Goal: Information Seeking & Learning: Learn about a topic

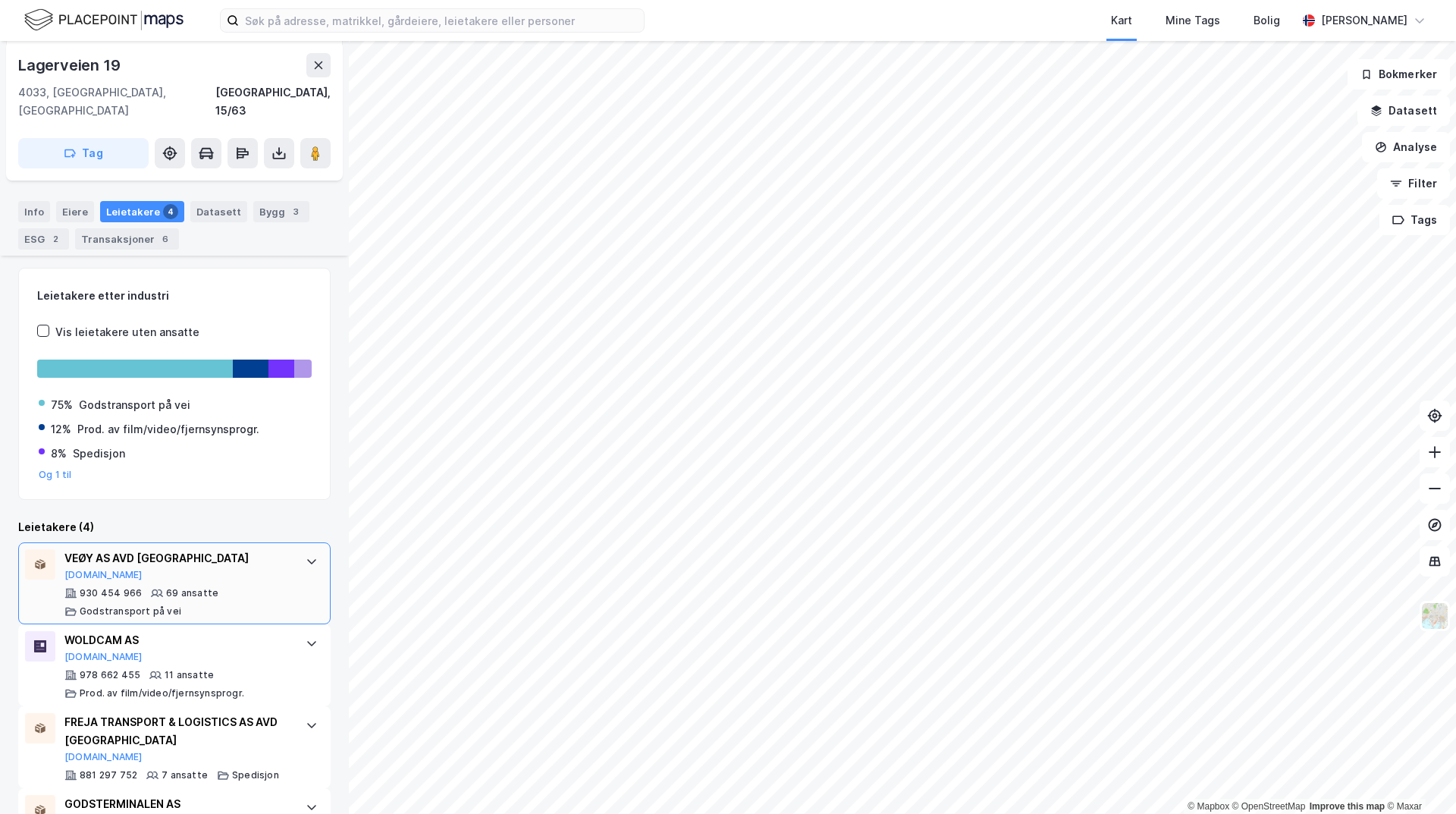
scroll to position [261, 0]
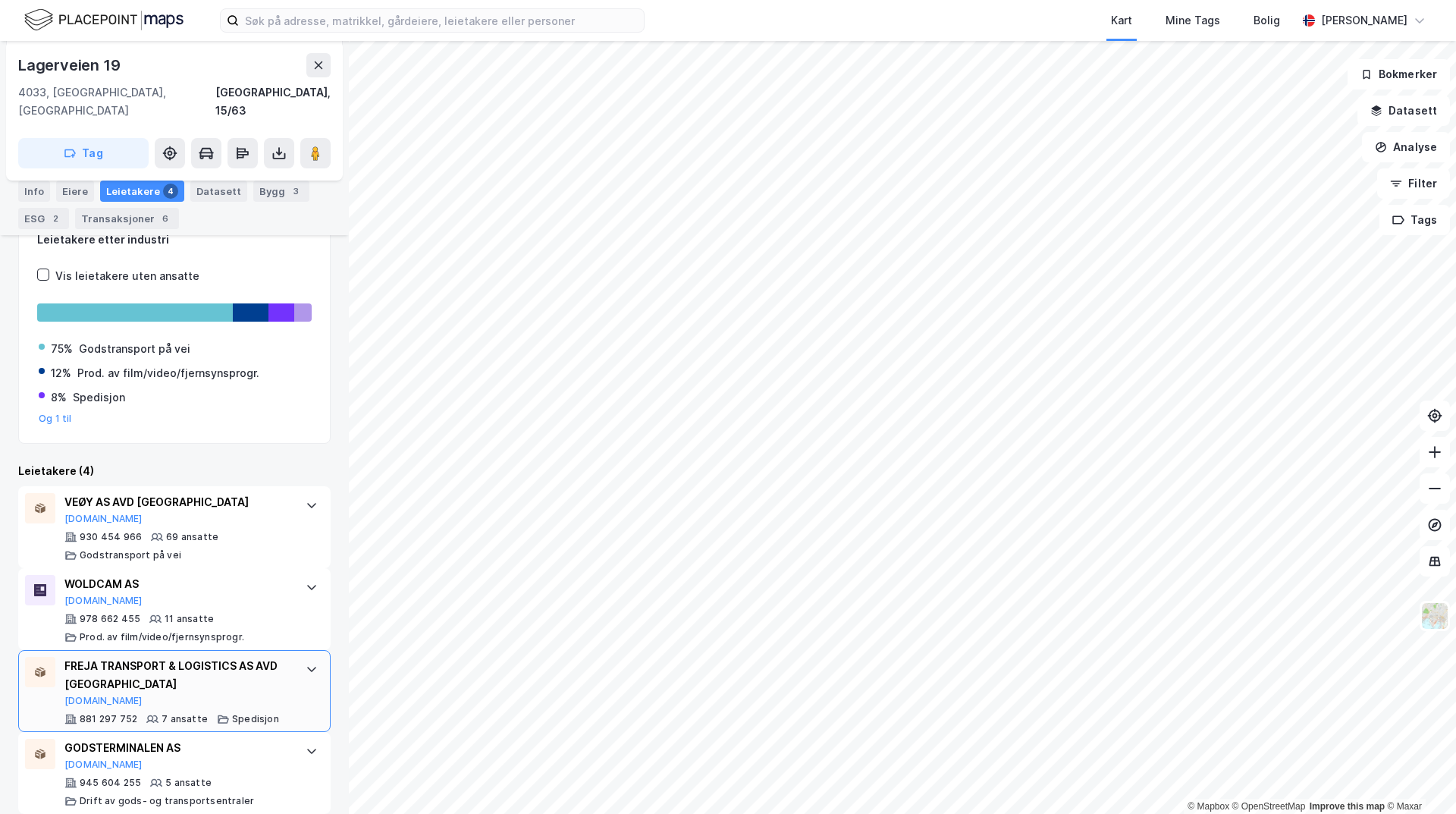
click at [305, 663] on icon at bounding box center [311, 668] width 12 height 12
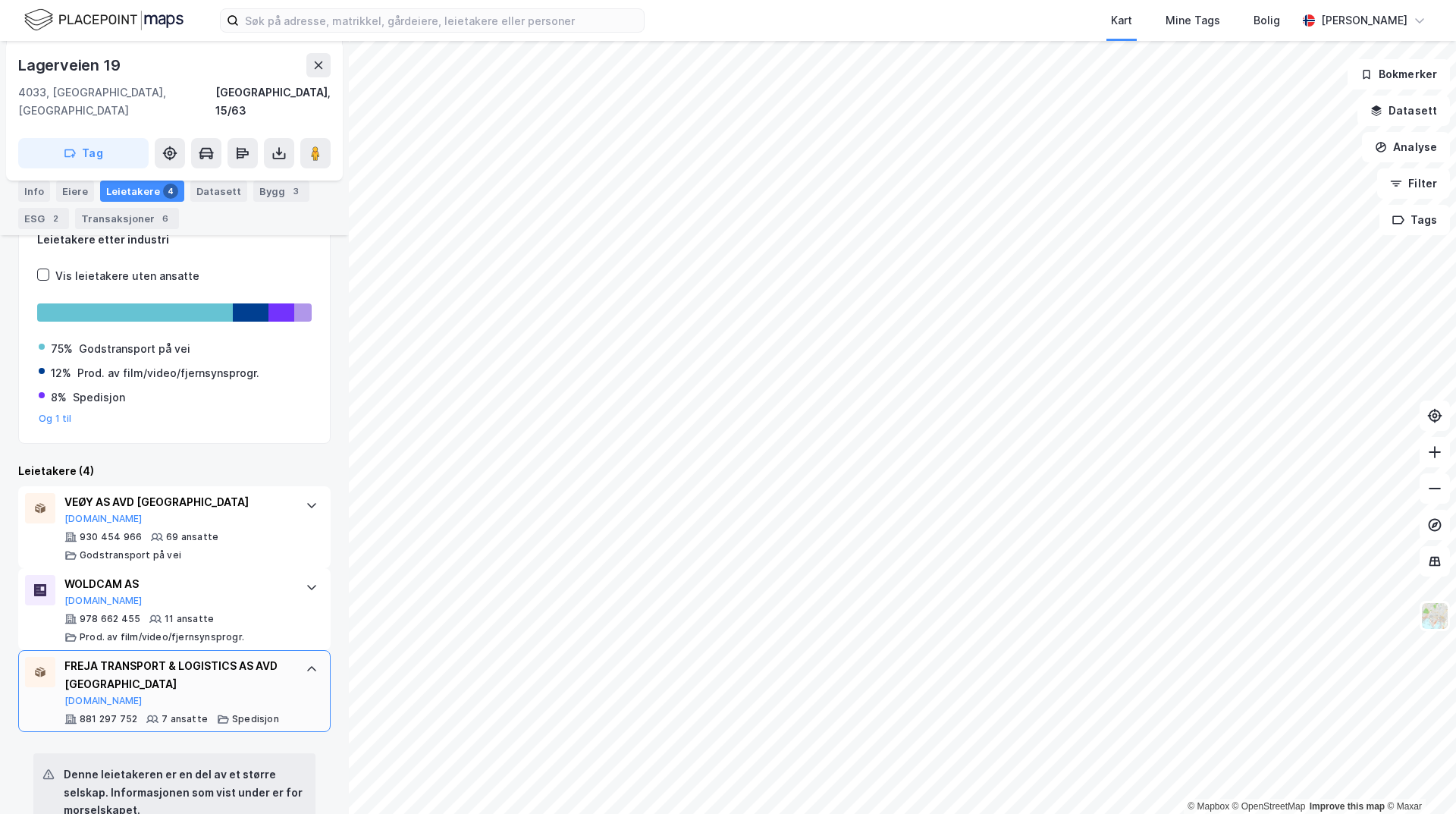
click at [305, 663] on icon at bounding box center [311, 668] width 12 height 12
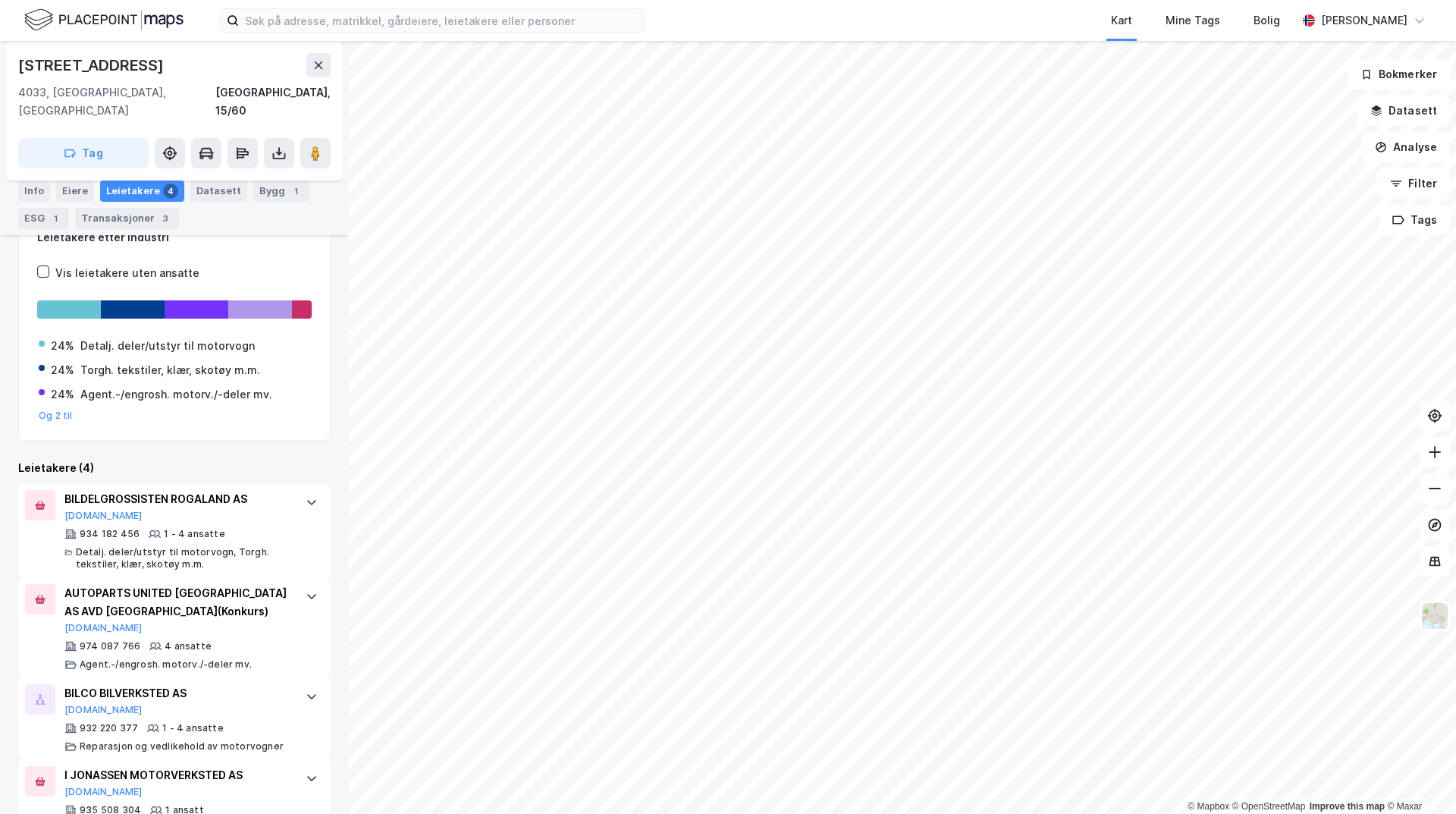
scroll to position [255, 0]
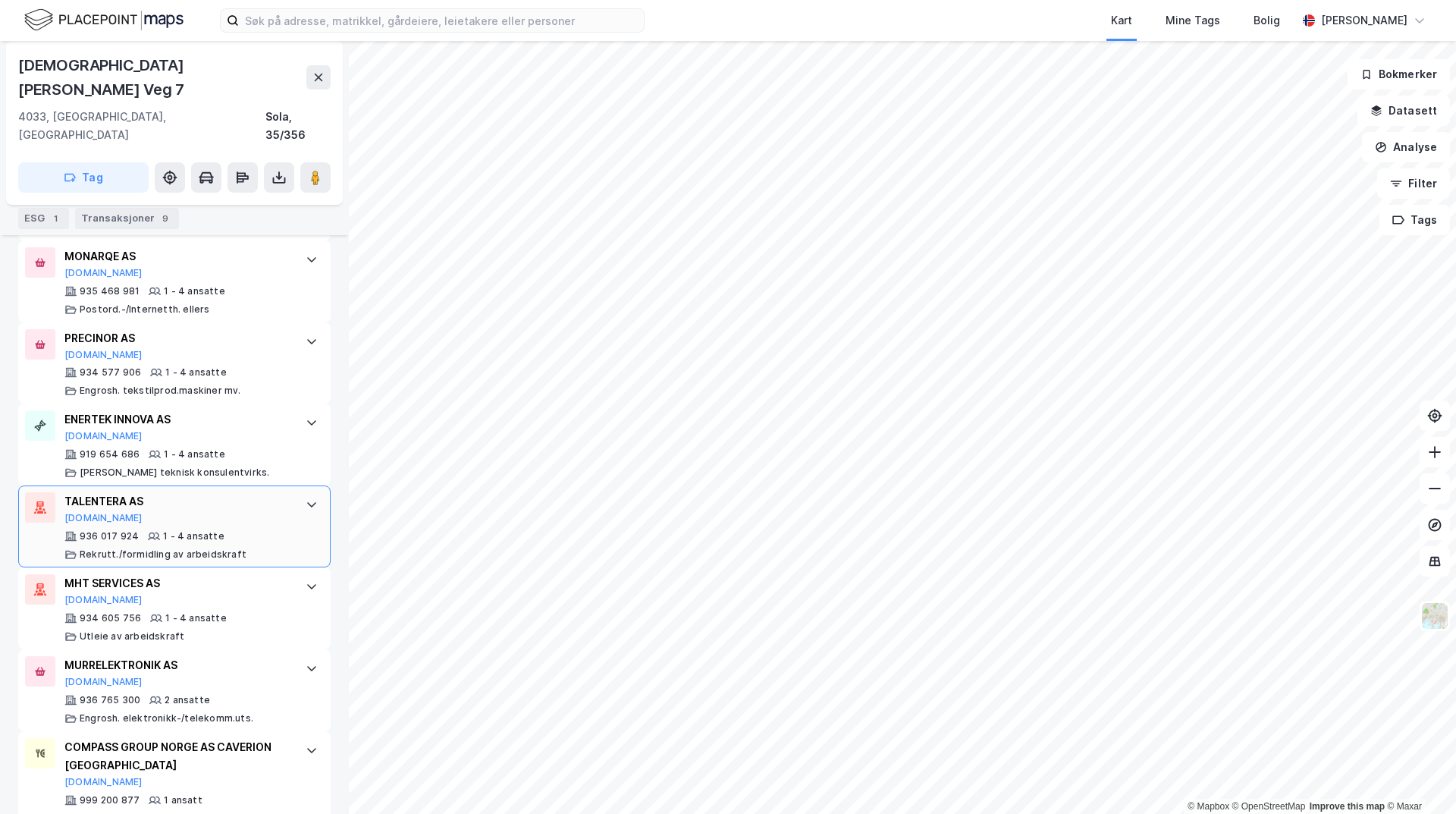
scroll to position [1062, 0]
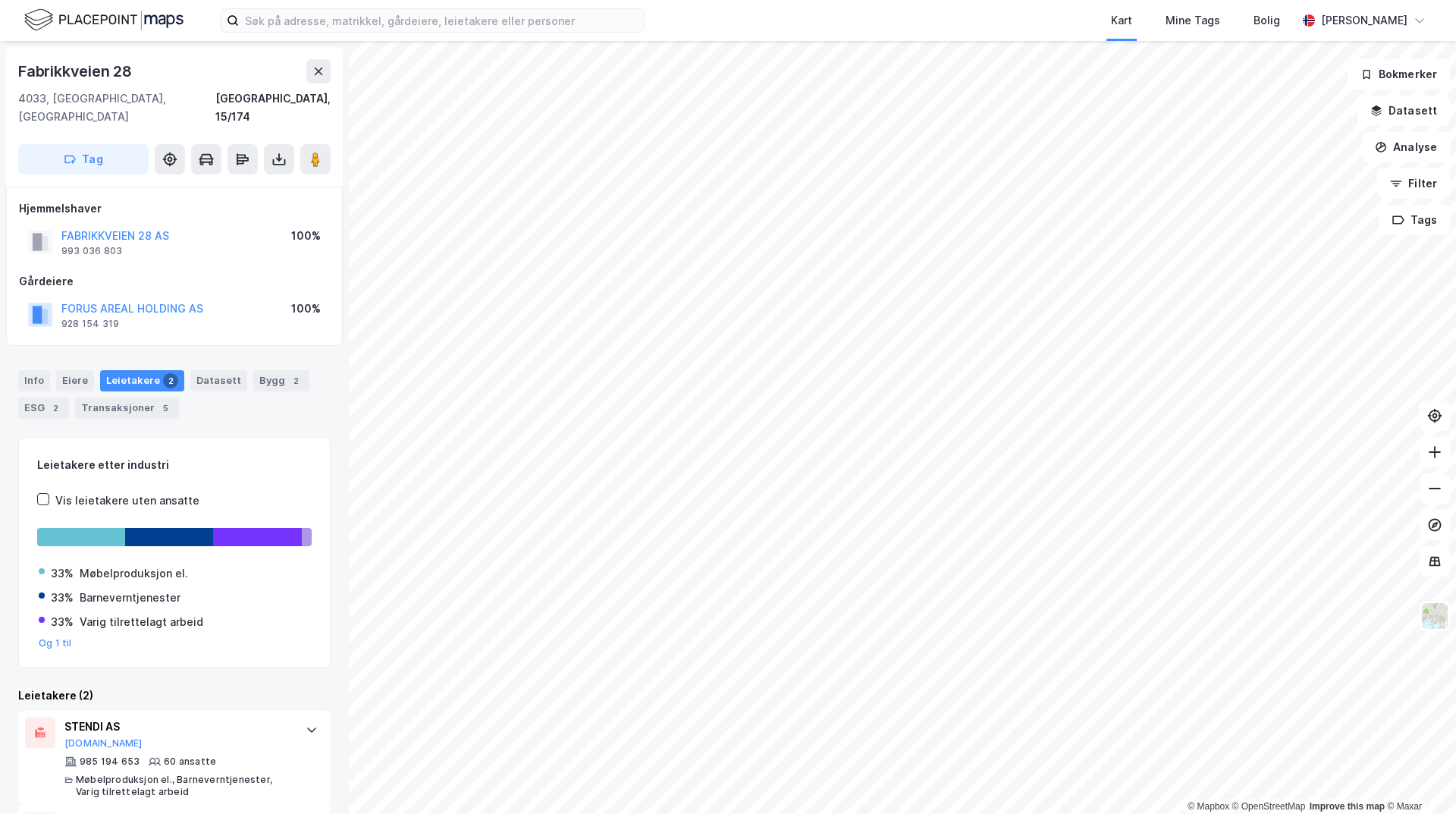
scroll to position [103, 0]
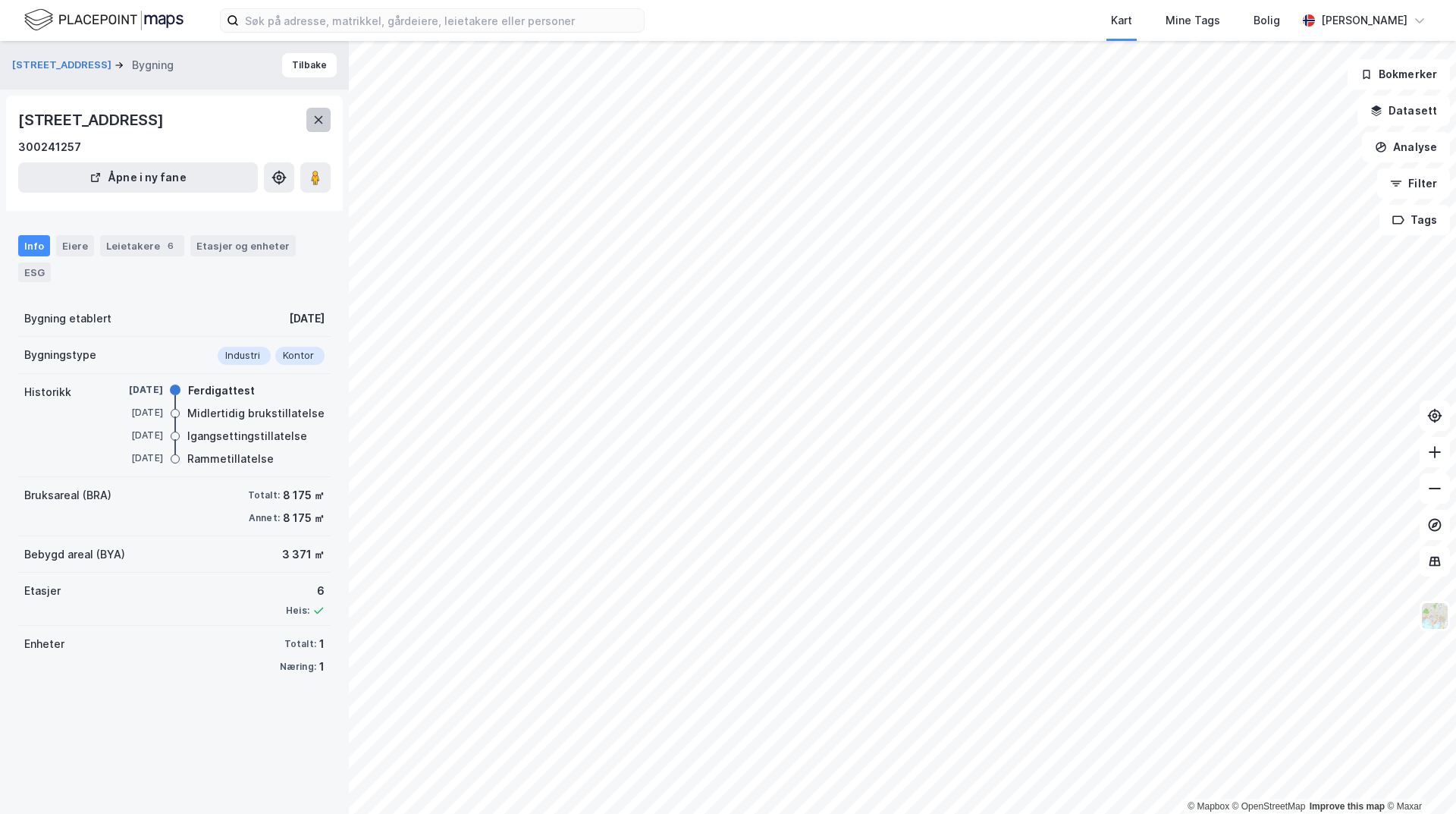
click at [320, 131] on button at bounding box center [318, 120] width 24 height 24
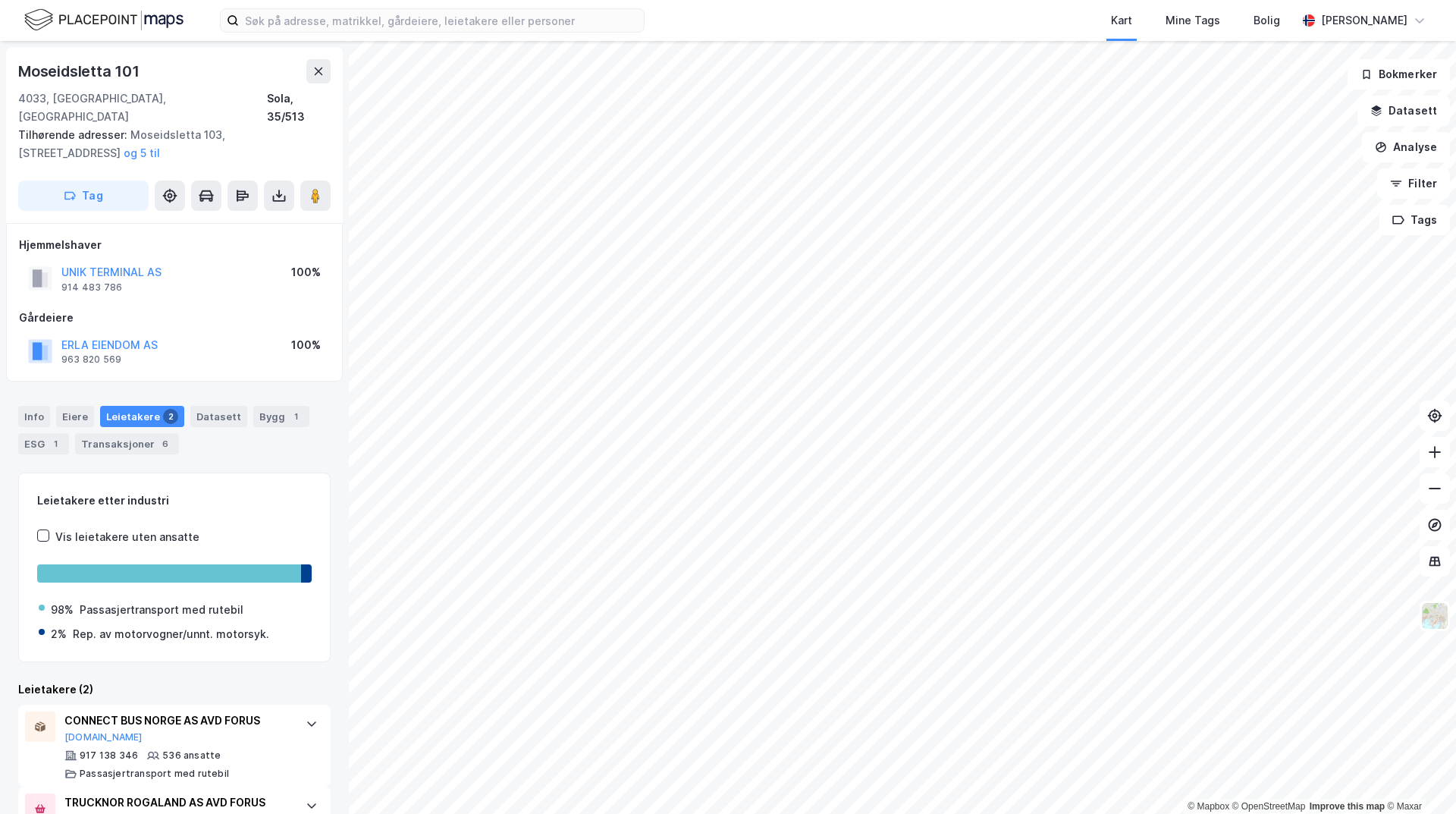
scroll to position [54, 0]
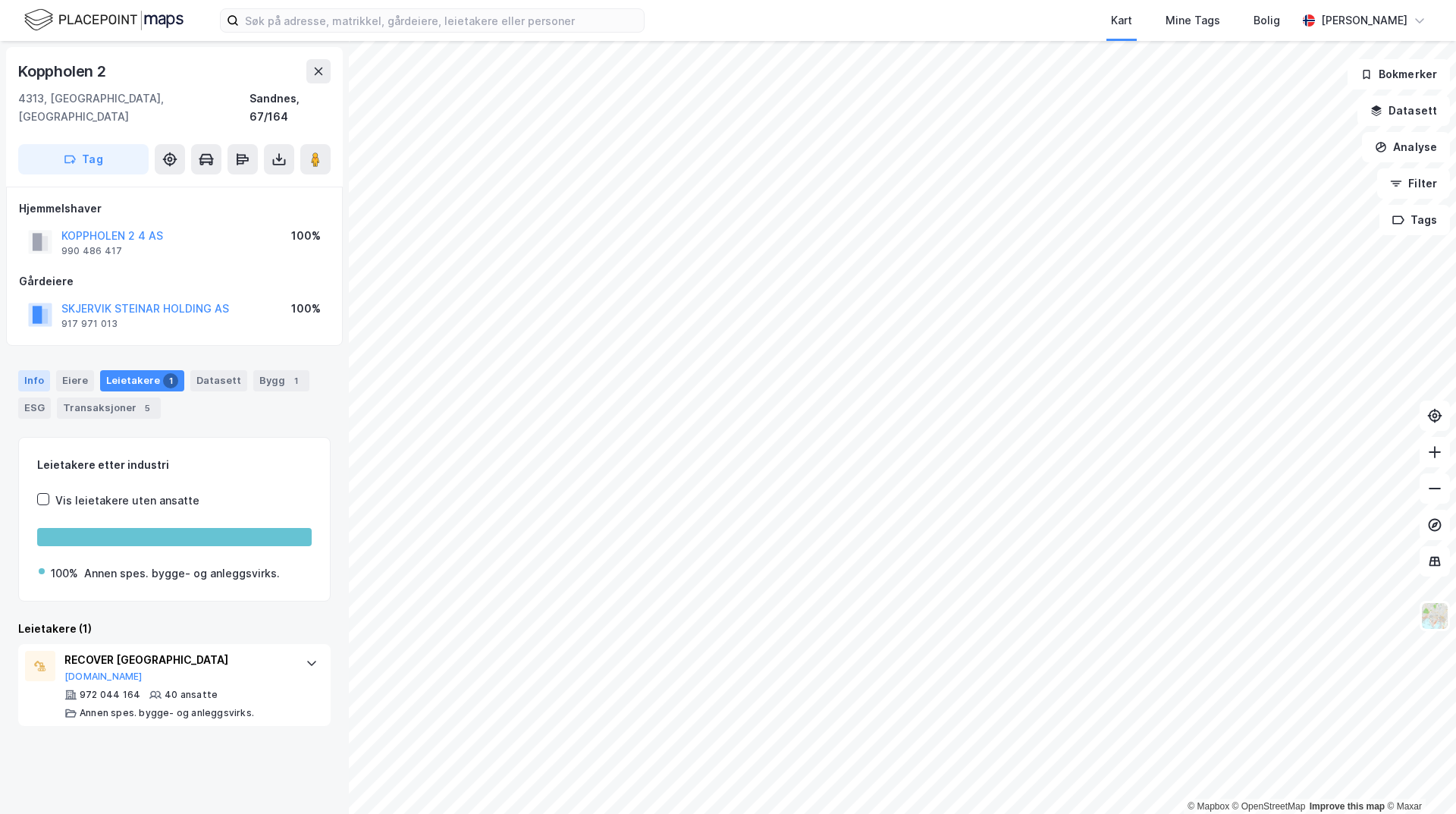
click at [34, 370] on div "Info" at bounding box center [34, 380] width 31 height 21
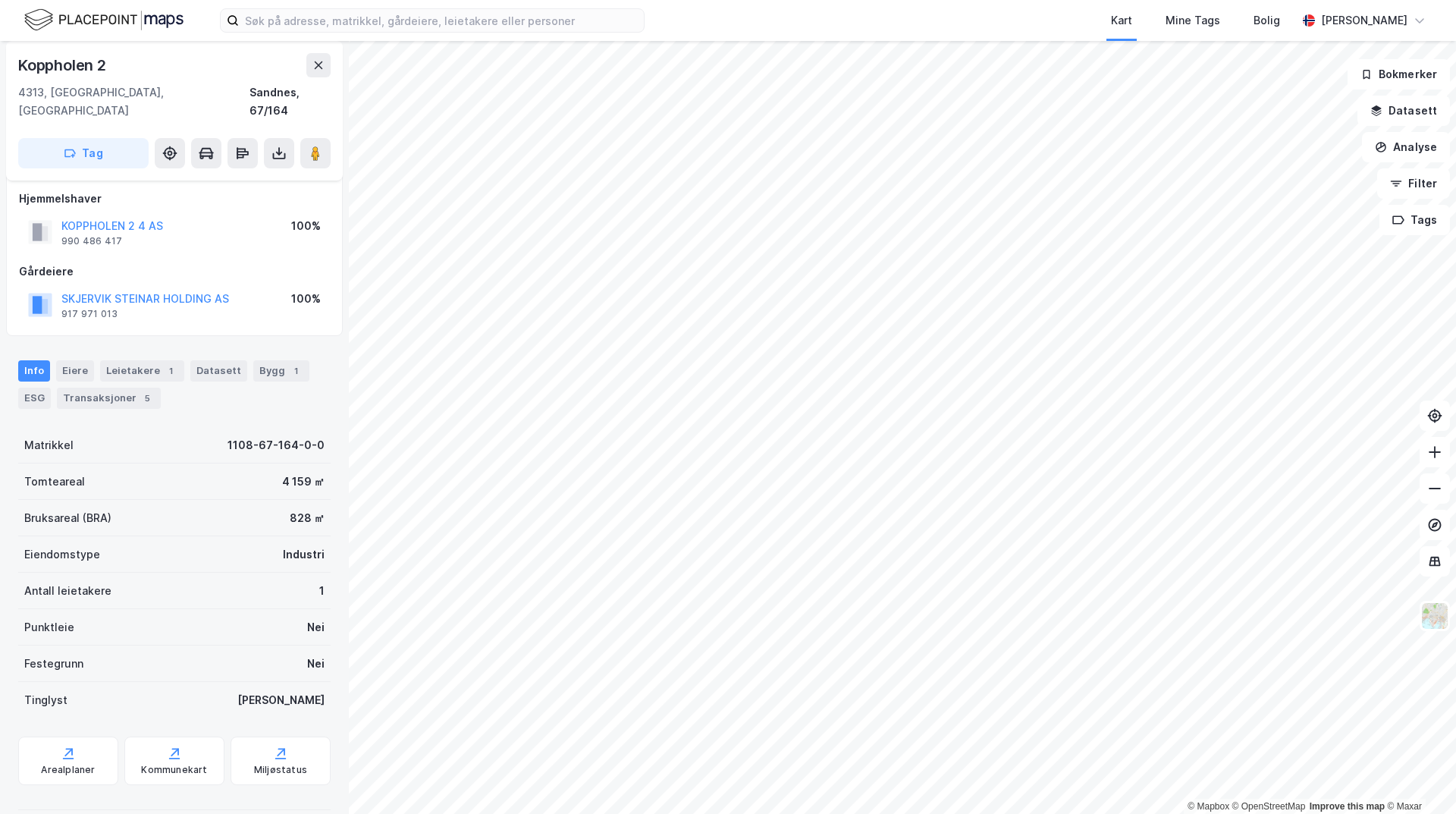
scroll to position [12, 0]
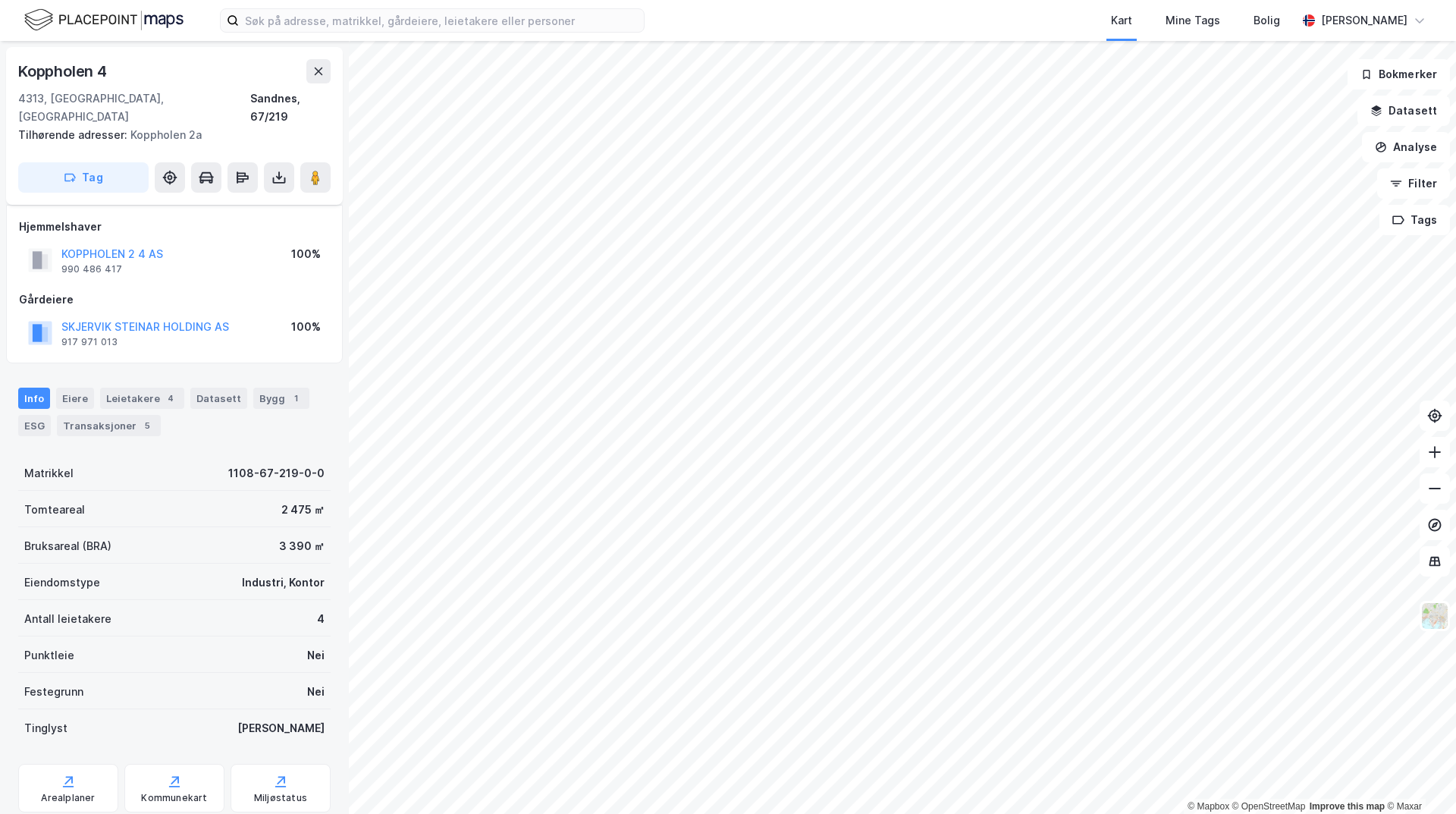
scroll to position [12, 0]
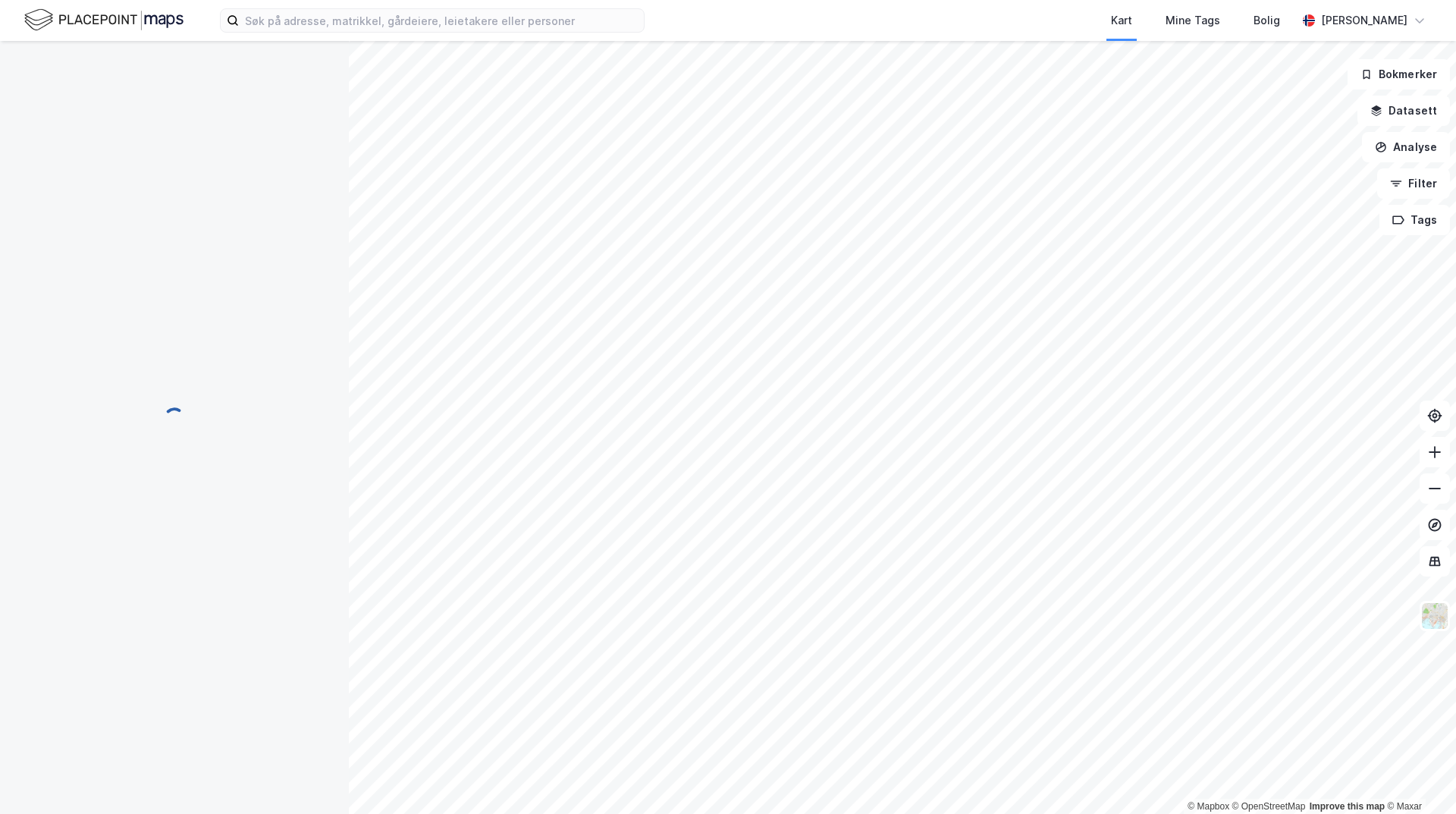
scroll to position [12, 0]
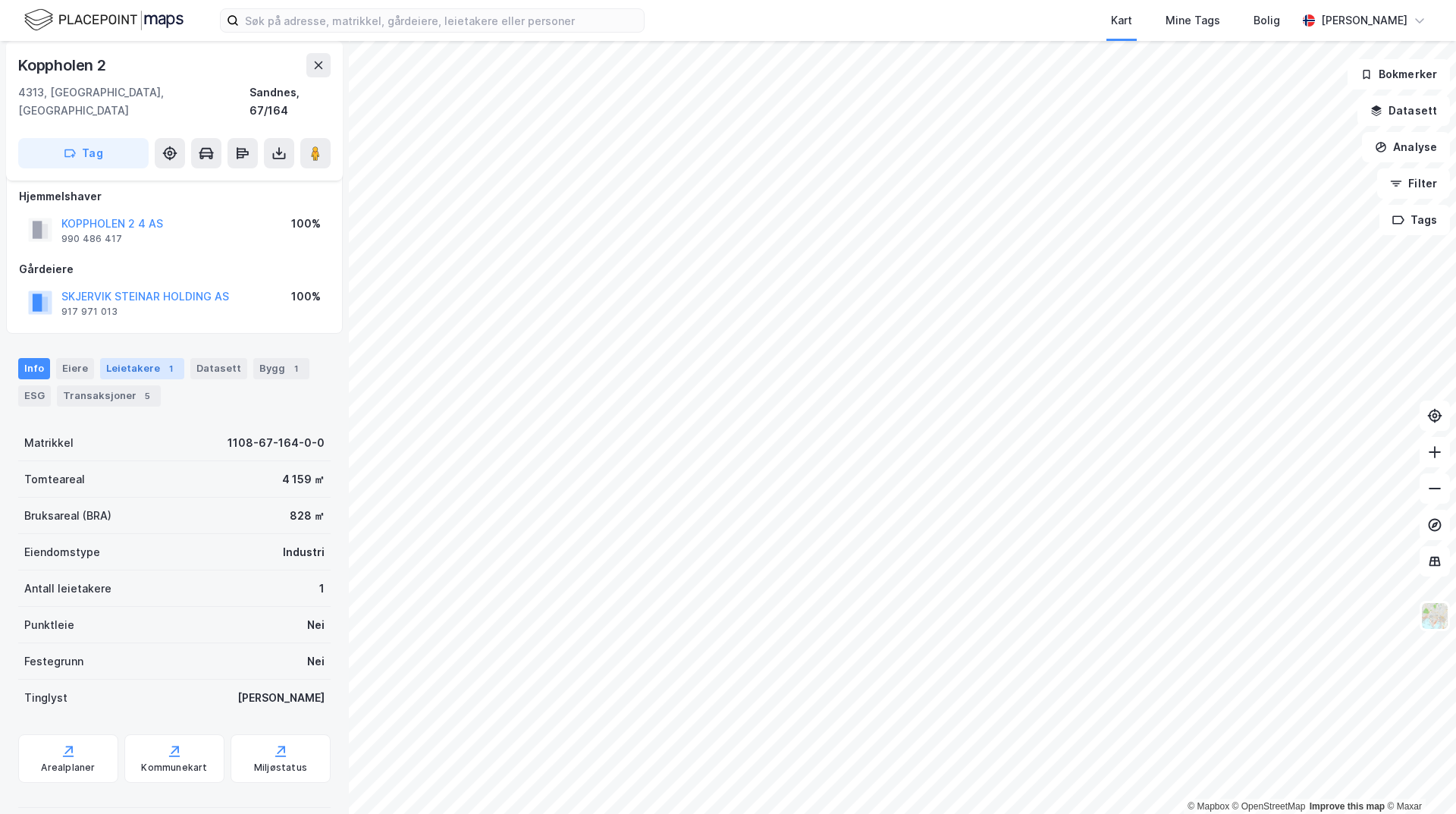
click at [122, 361] on div "Leietakere 1" at bounding box center [142, 368] width 84 height 21
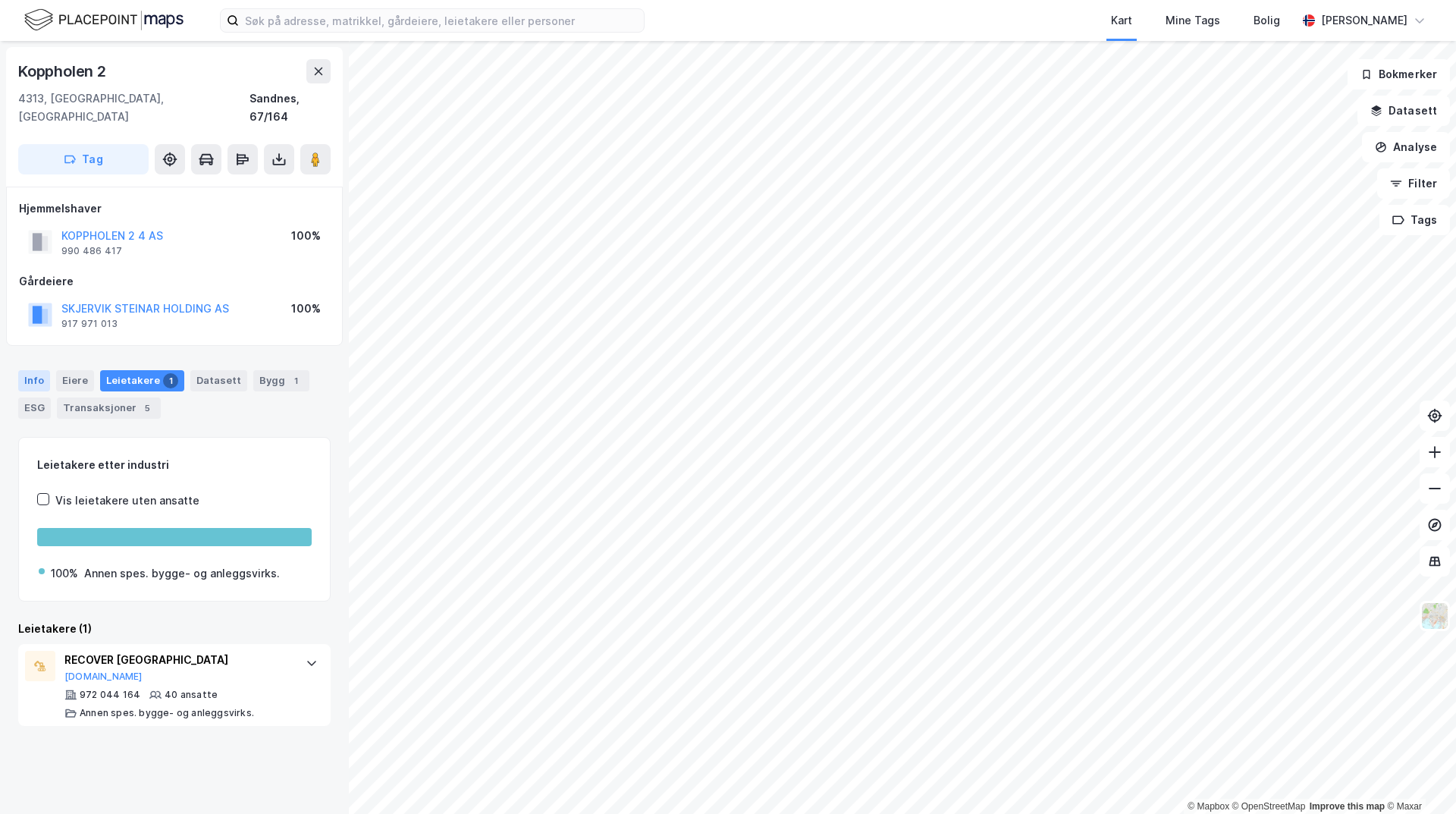
click at [36, 370] on div "Info" at bounding box center [34, 380] width 31 height 21
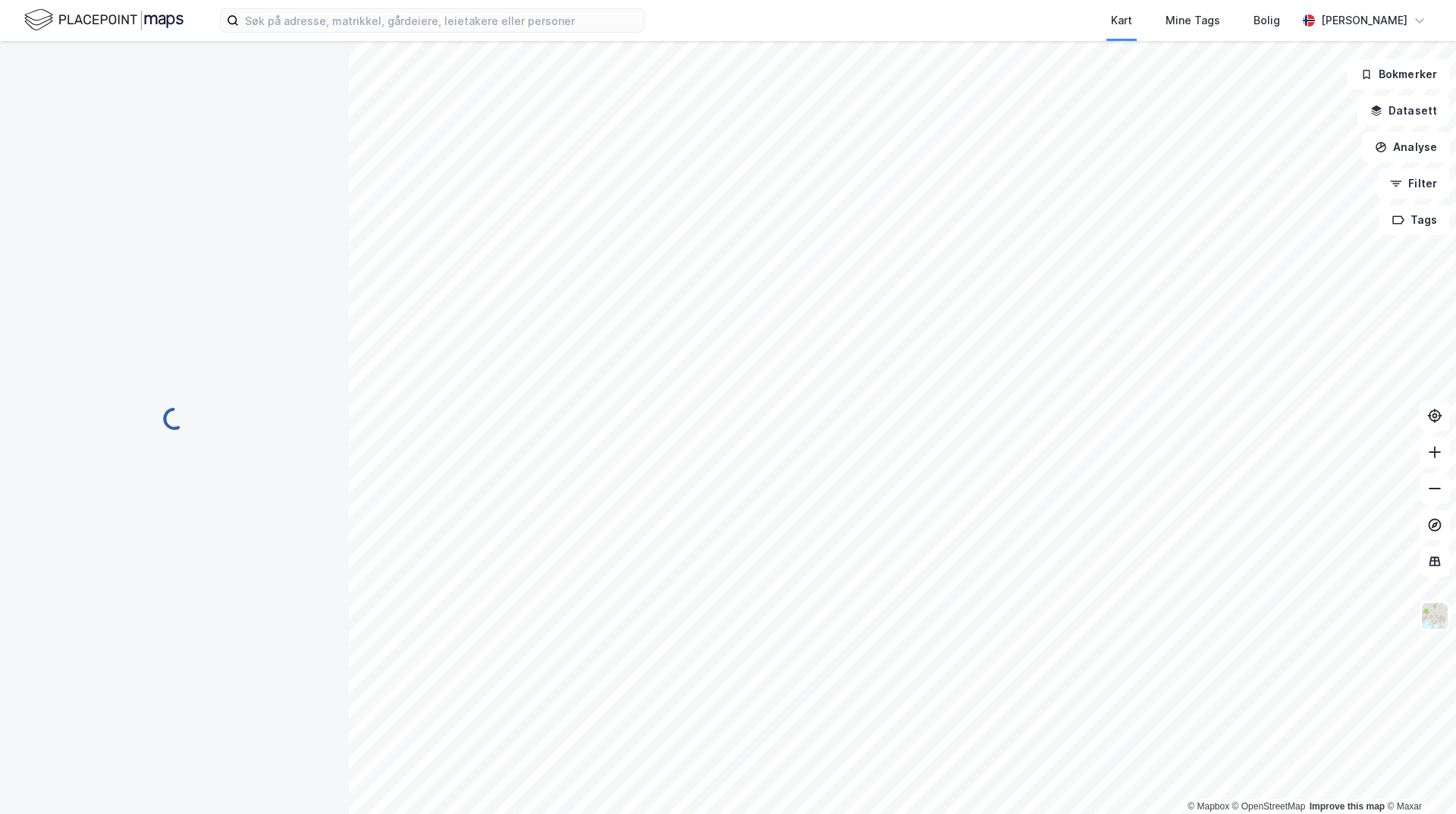
scroll to position [12, 0]
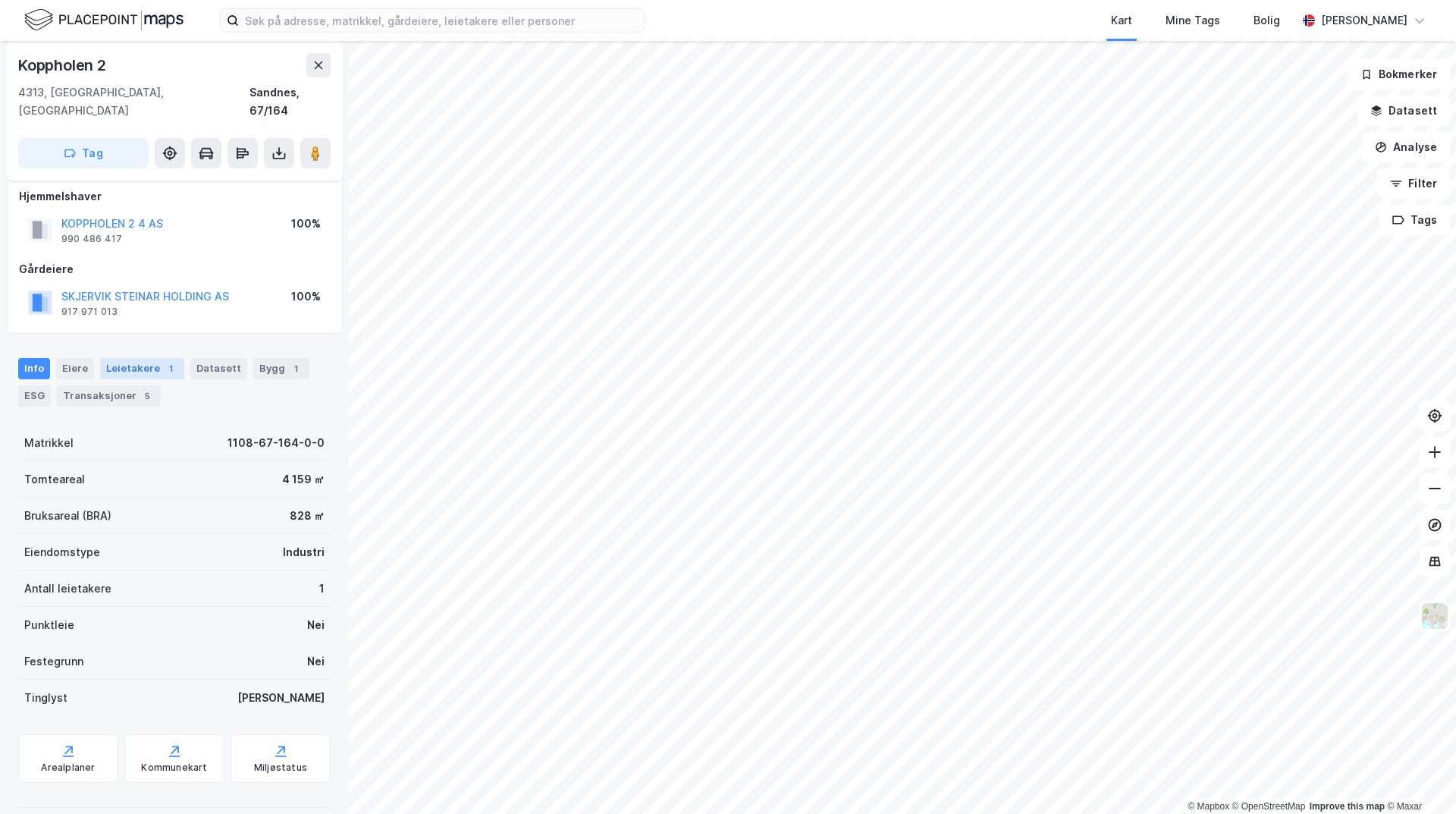
click at [110, 358] on div "Leietakere 1" at bounding box center [142, 368] width 84 height 21
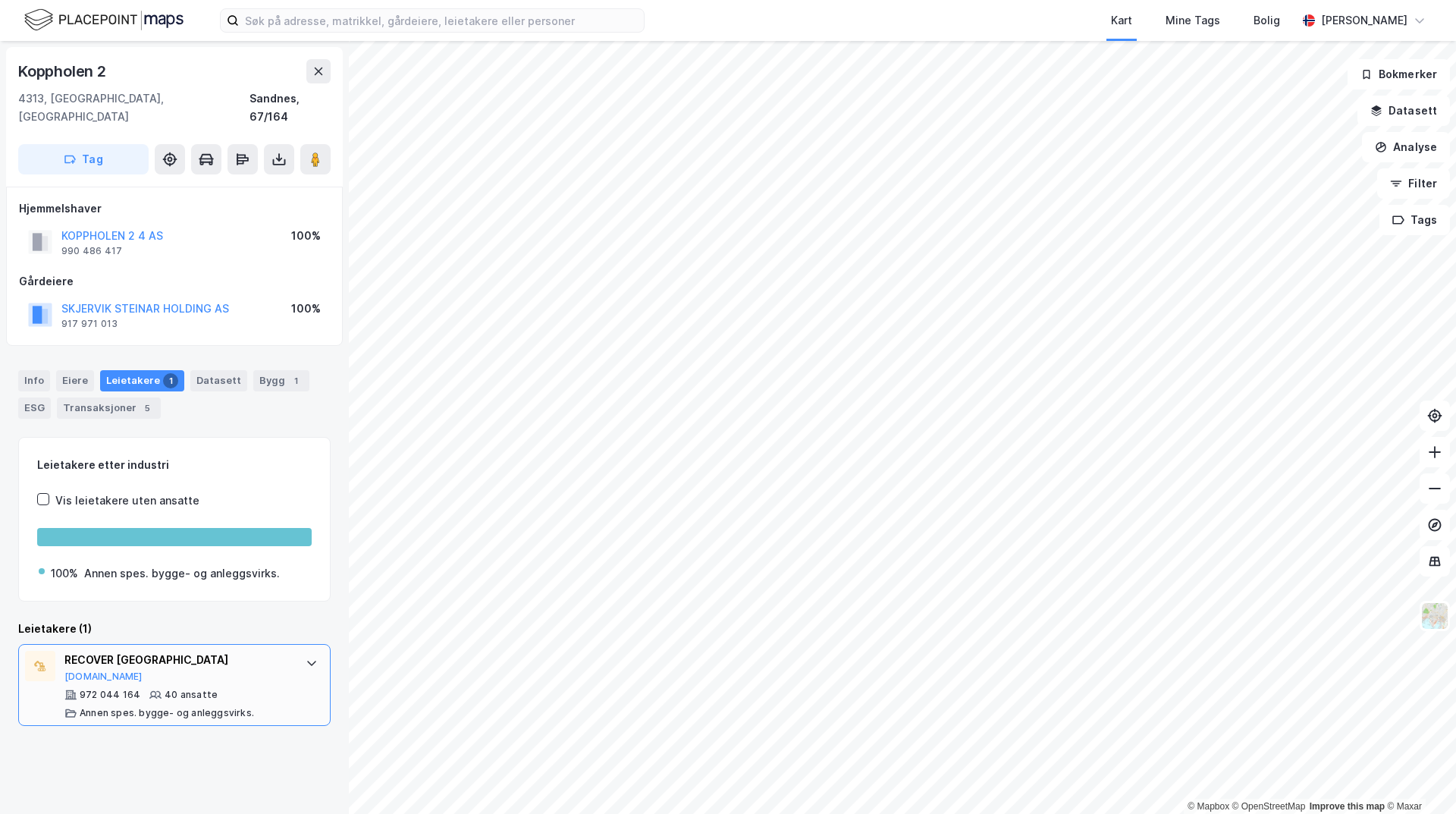
click at [312, 647] on div "RECOVER [GEOGRAPHIC_DATA] [DOMAIN_NAME] 972 044 164 40 ansatte [PERSON_NAME] sp…" at bounding box center [174, 685] width 312 height 82
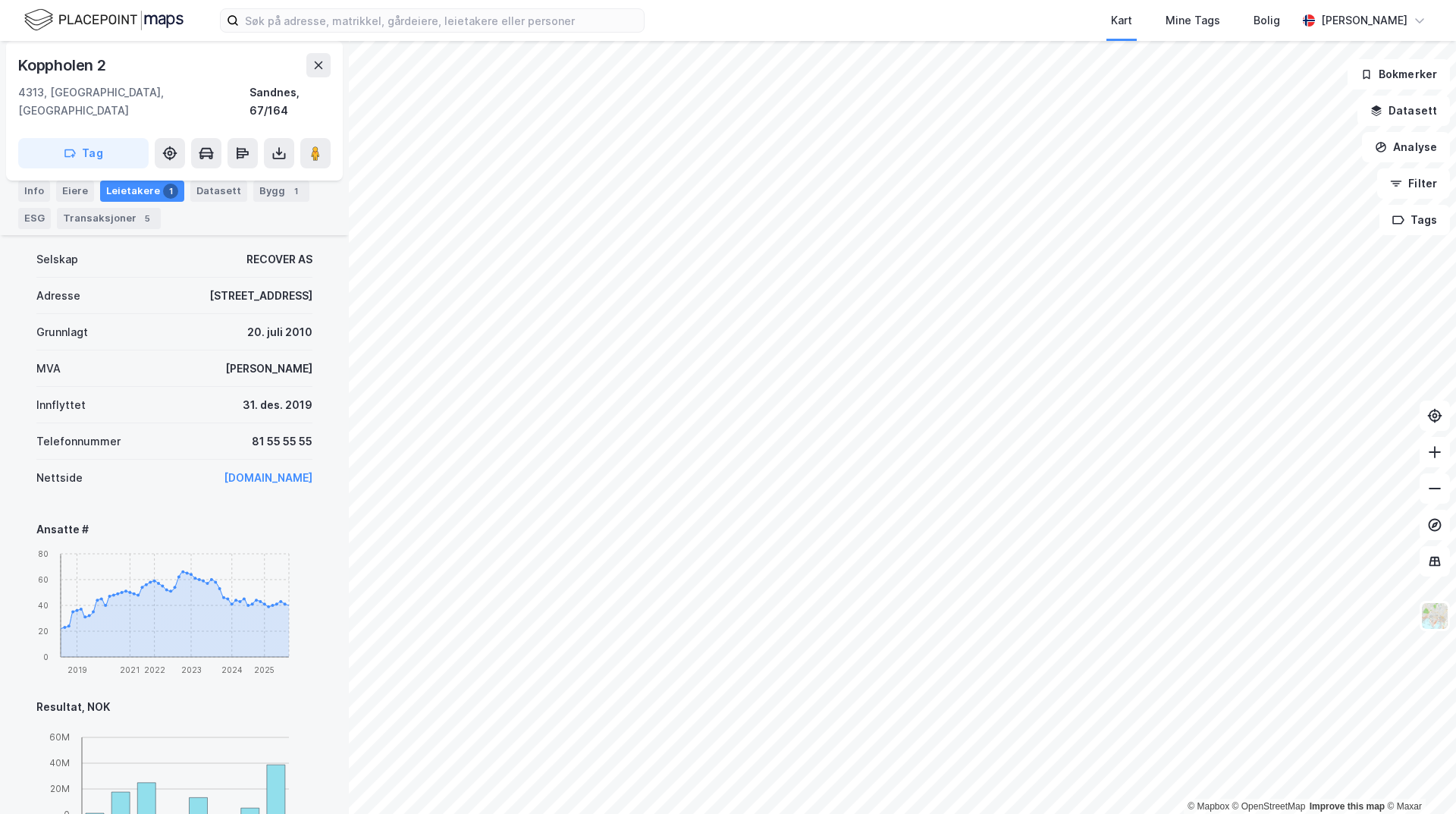
scroll to position [607, 0]
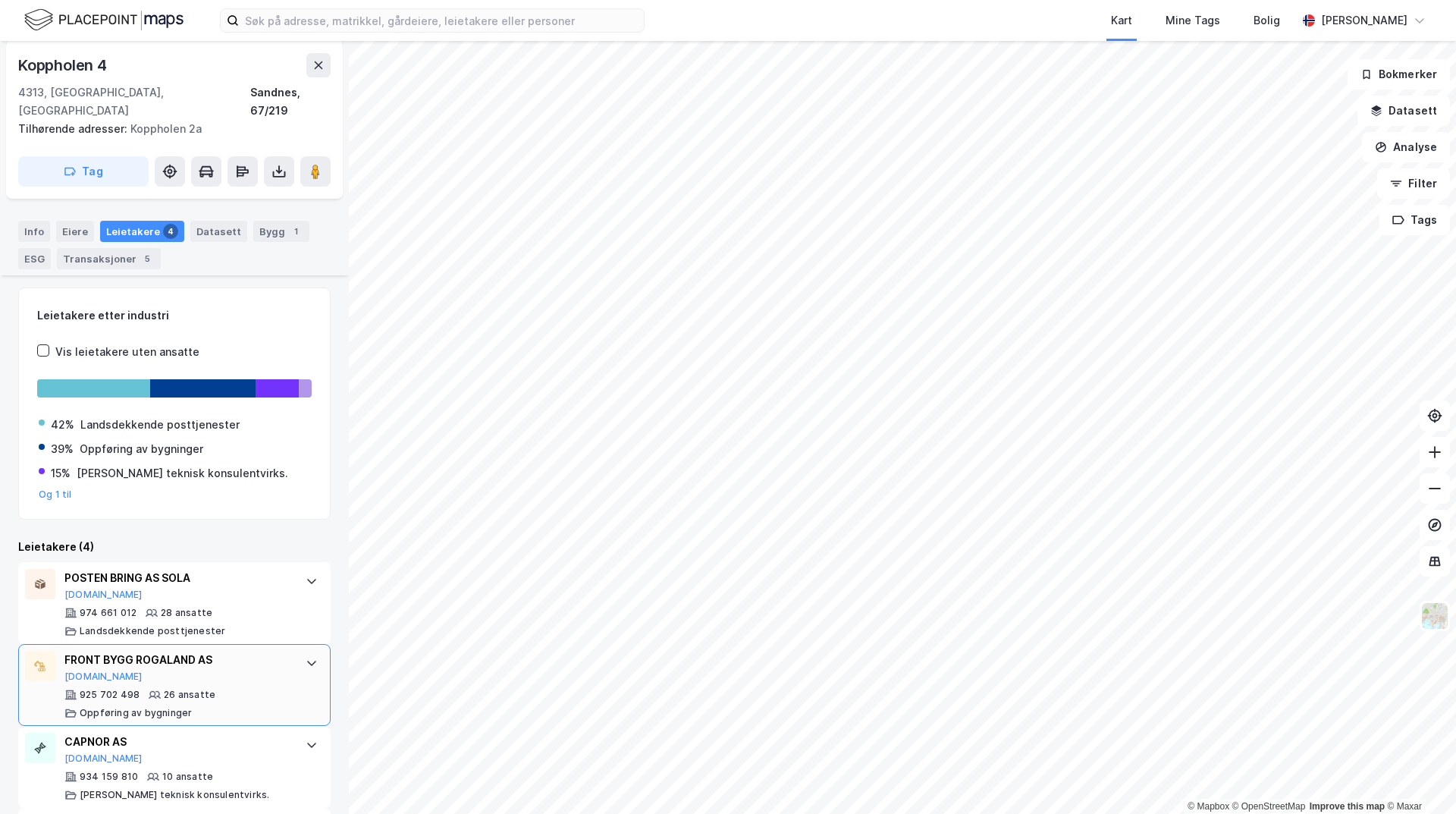
scroll to position [242, 0]
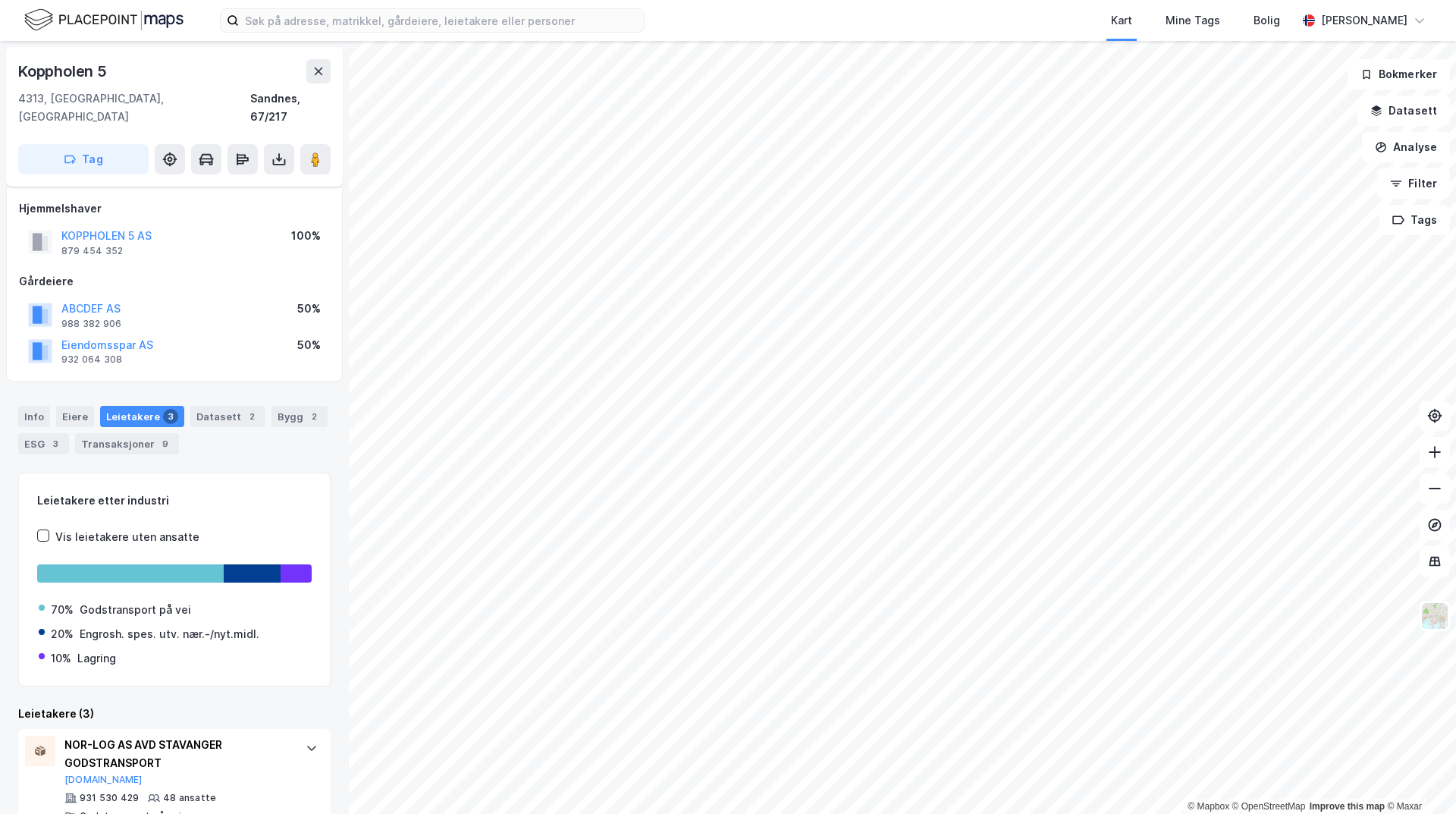
scroll to position [161, 0]
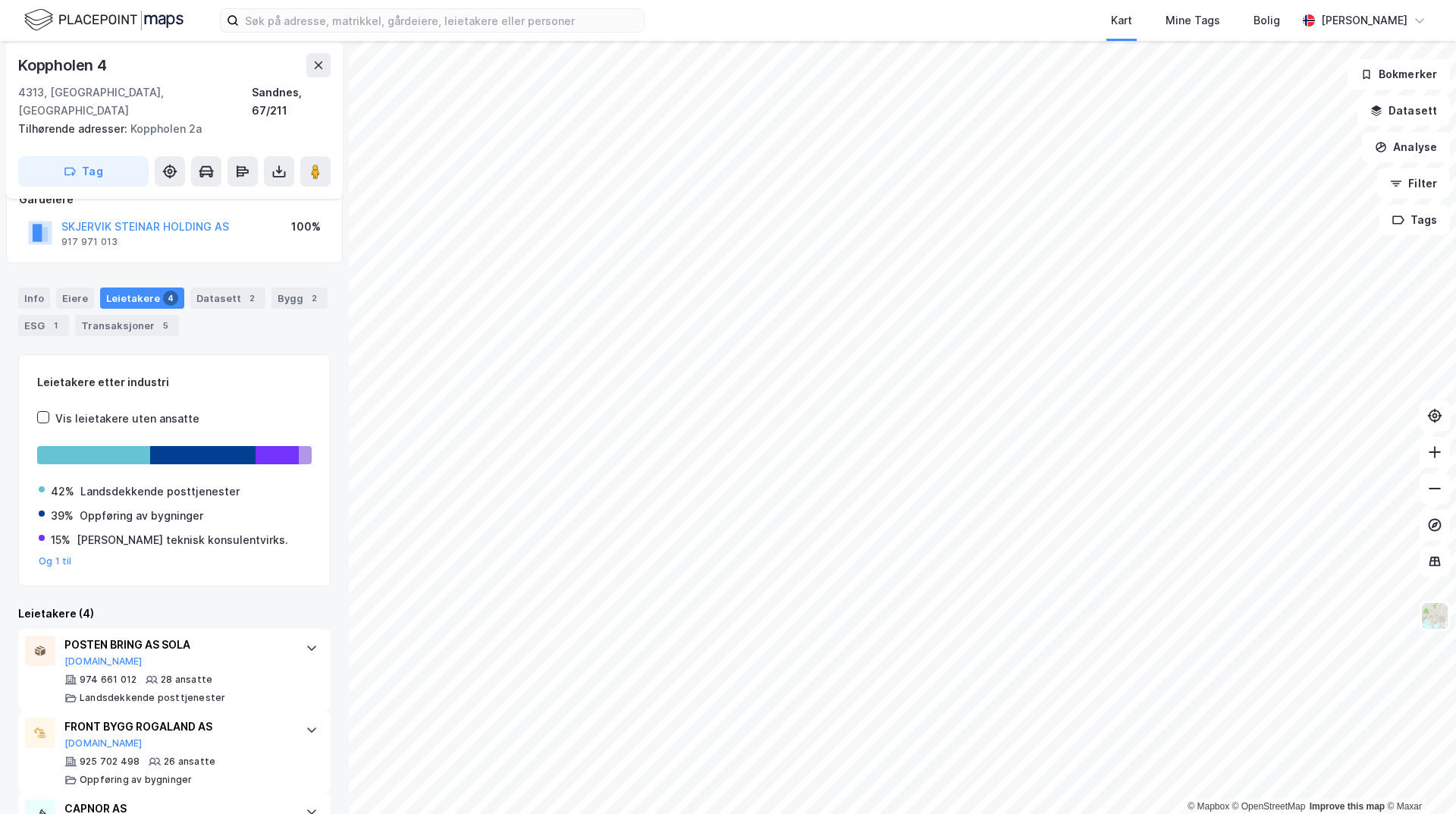
scroll to position [242, 0]
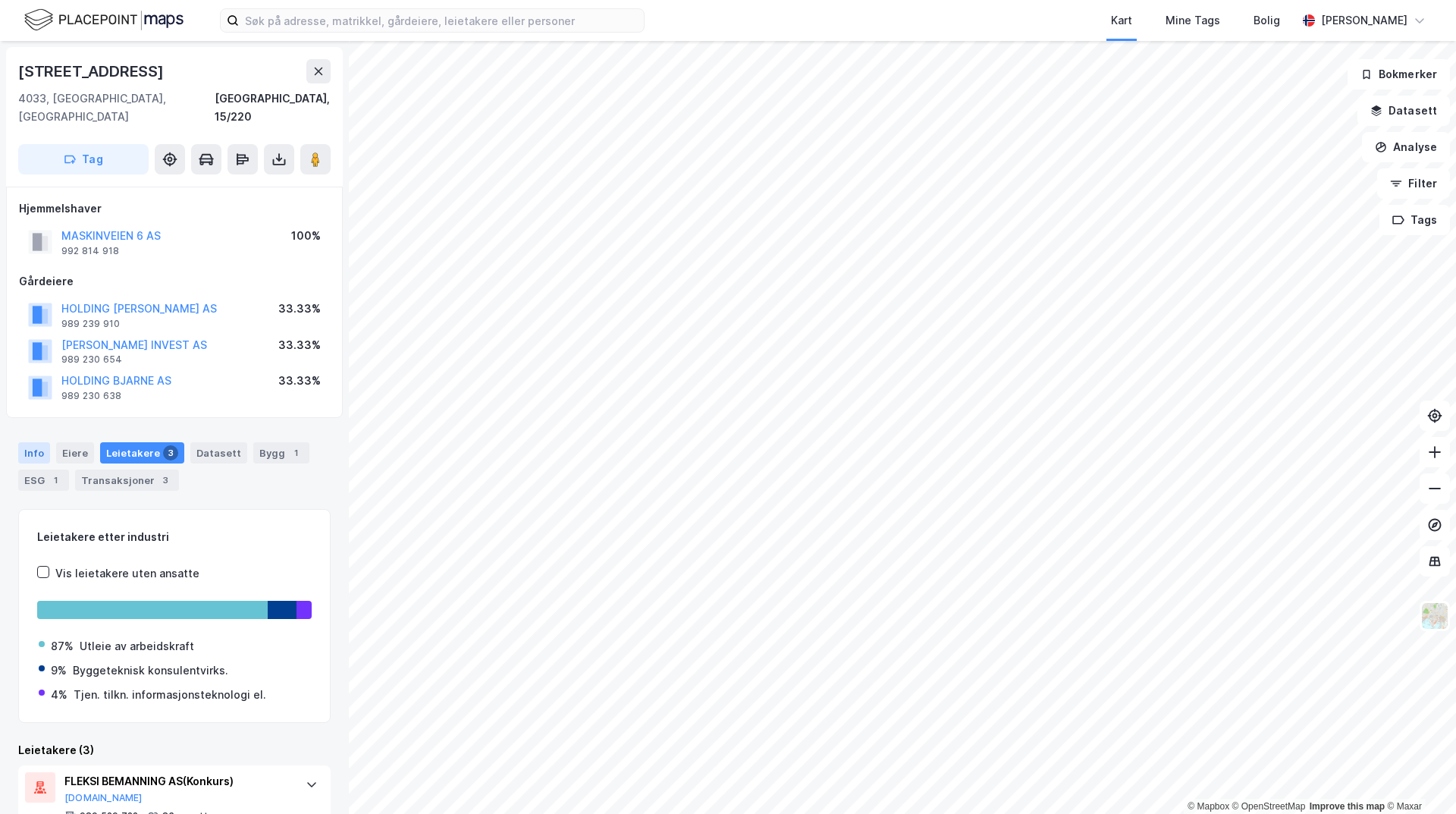
click at [27, 442] on div "Info" at bounding box center [34, 453] width 31 height 21
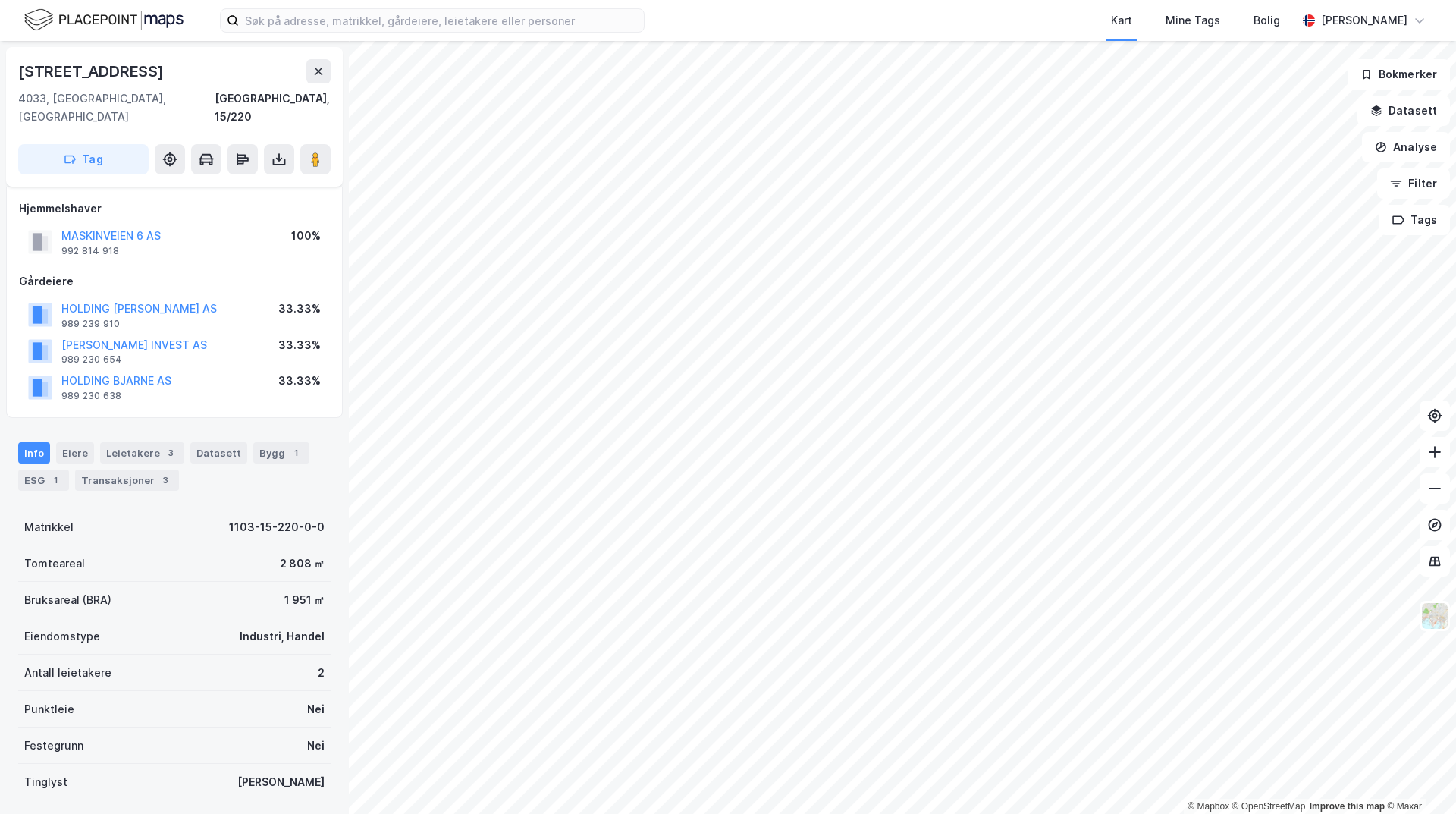
scroll to position [84, 0]
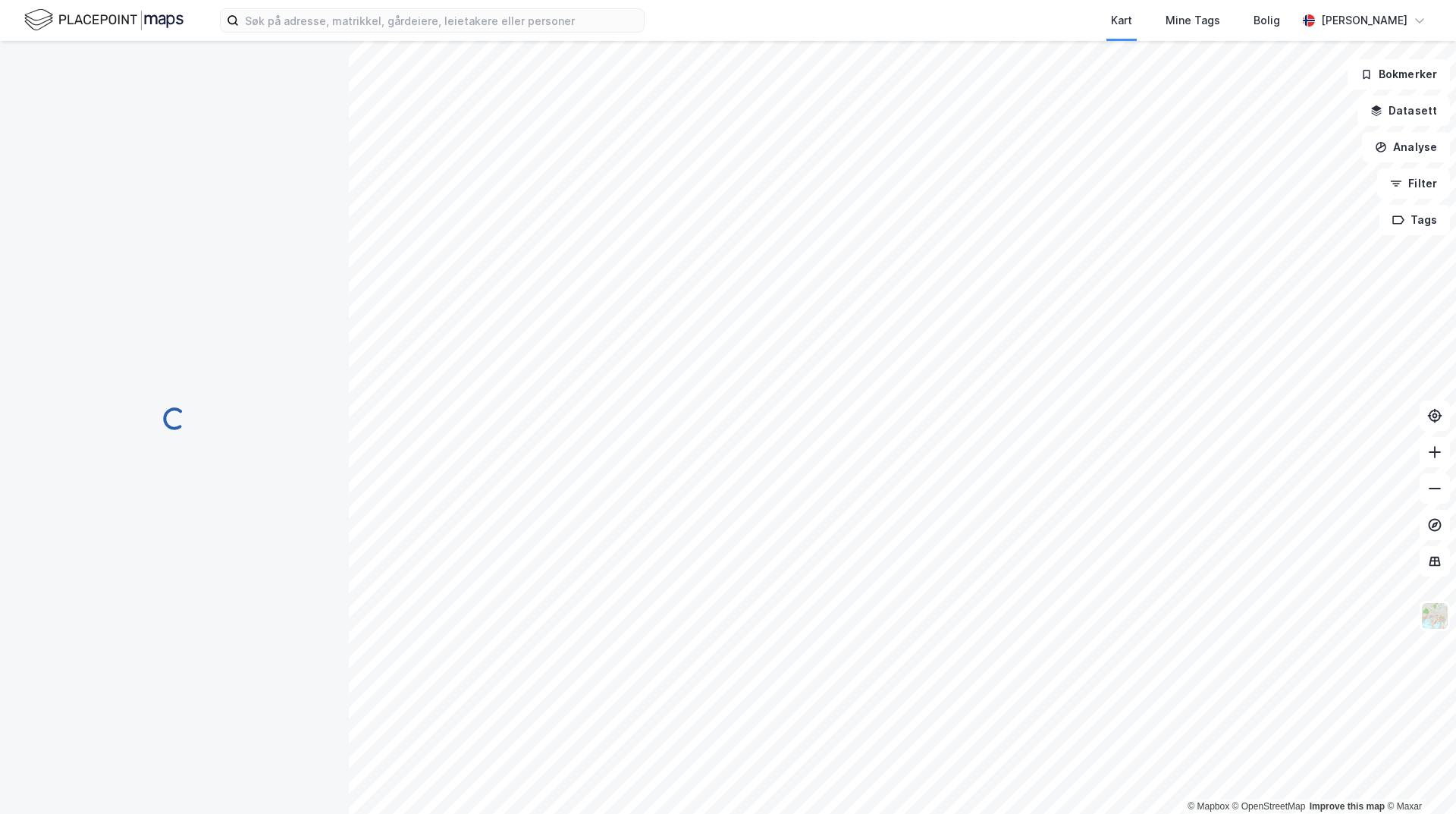
scroll to position [76, 0]
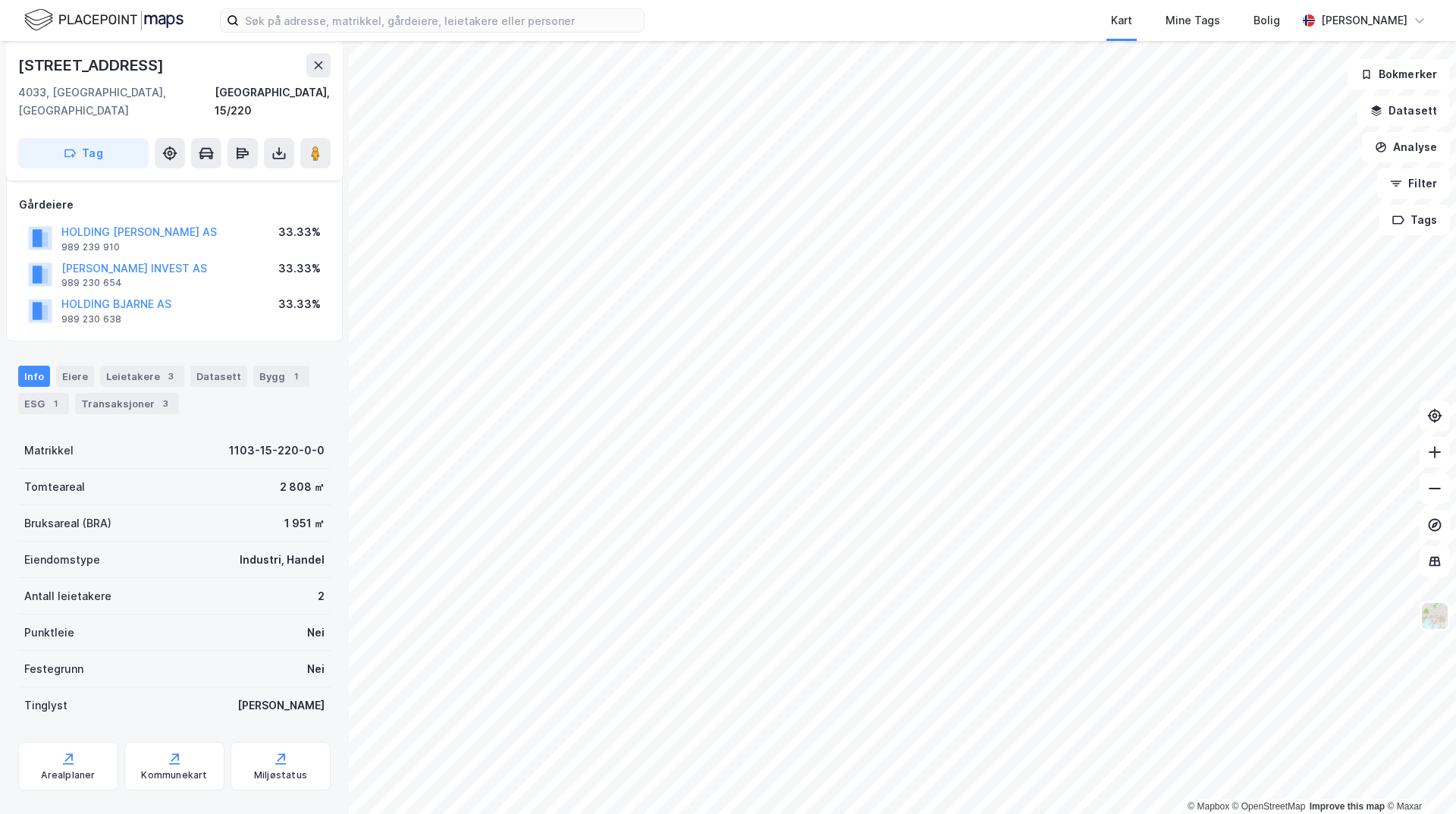
scroll to position [76, 0]
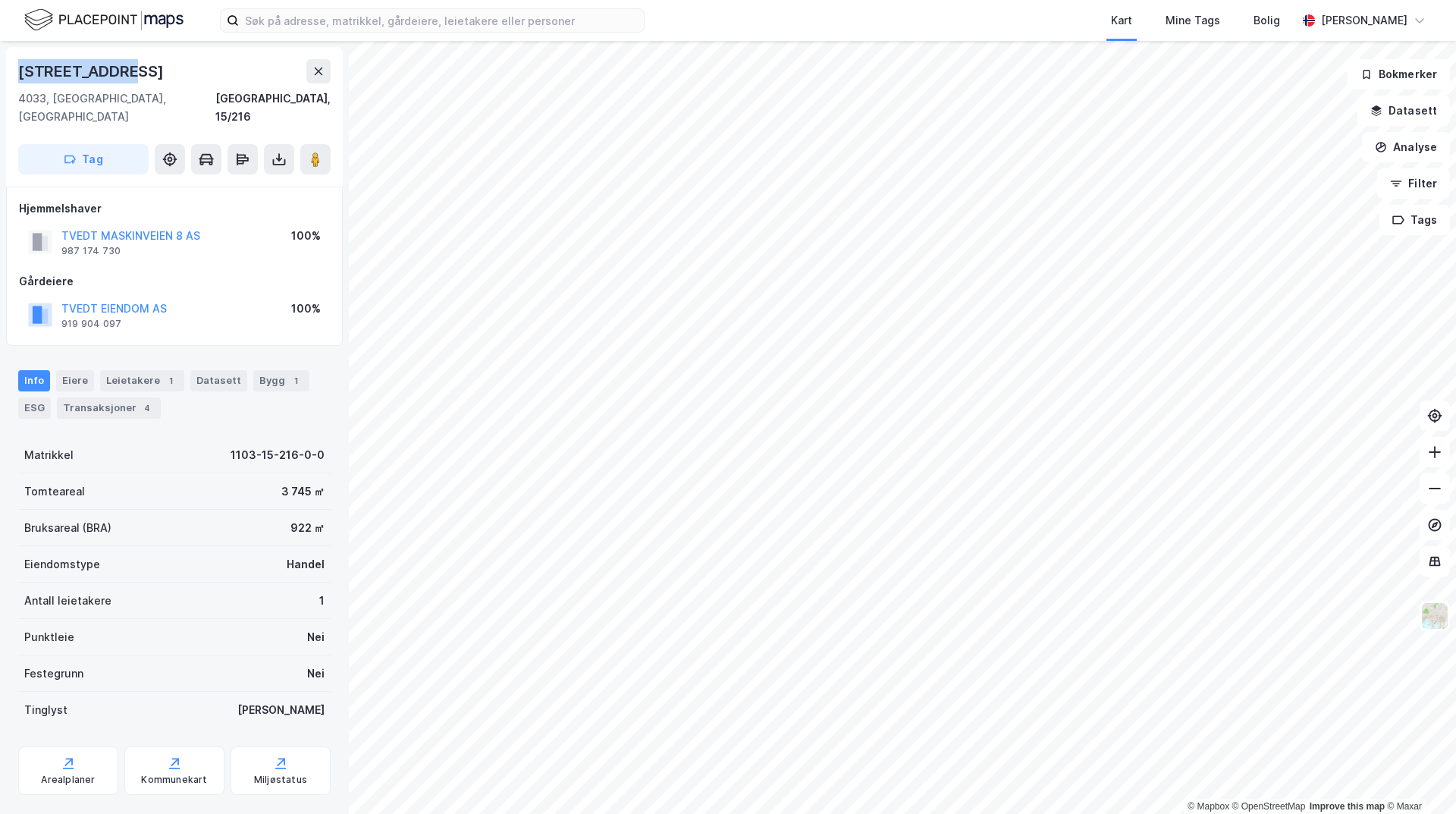
drag, startPoint x: 157, startPoint y: 73, endPoint x: 8, endPoint y: 72, distance: 149.0
click at [8, 72] on div "[STREET_ADDRESS]" at bounding box center [175, 117] width 337 height 139
copy div "[STREET_ADDRESS]"
click at [139, 370] on div "Leietakere 1" at bounding box center [142, 380] width 84 height 21
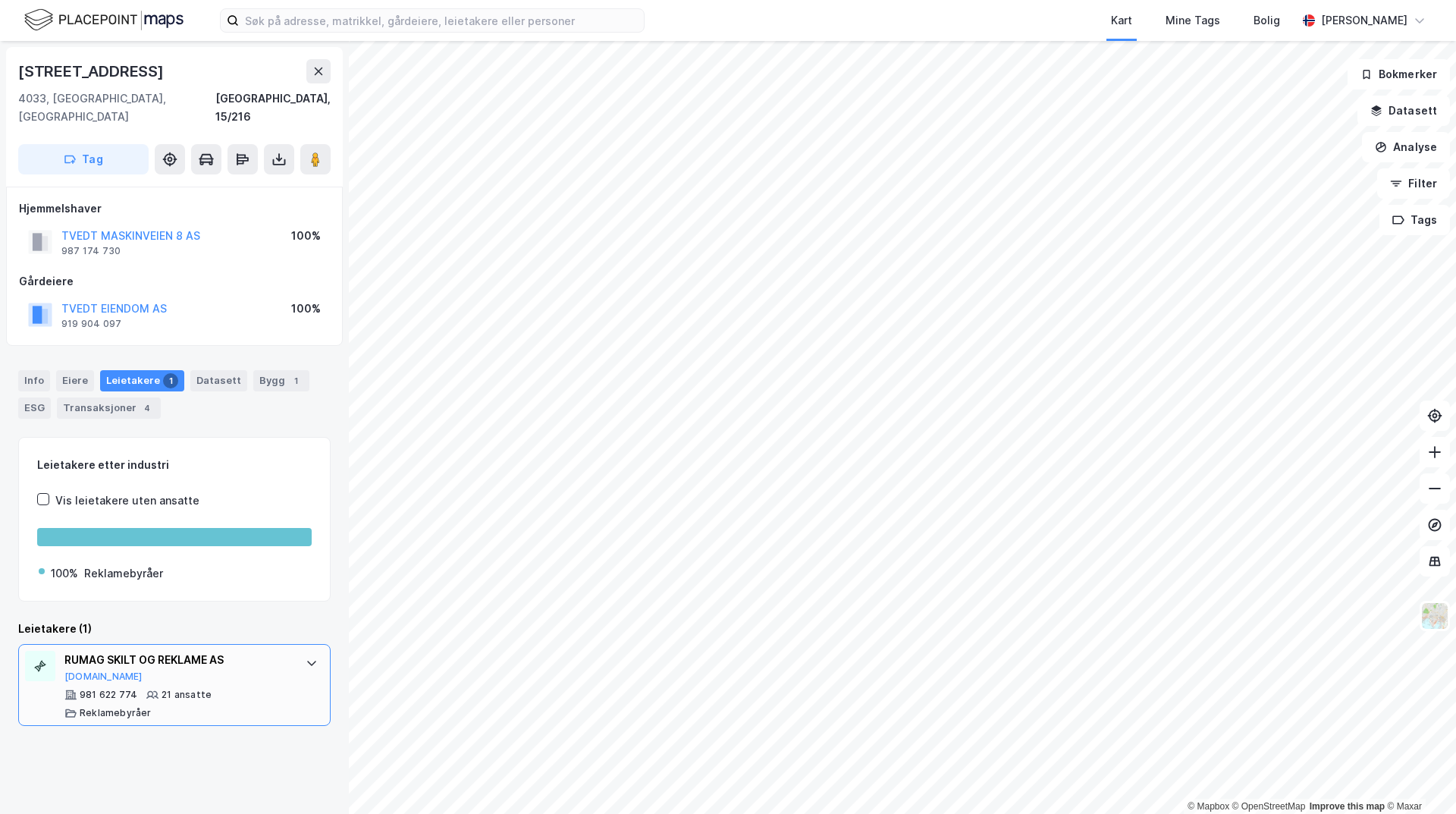
click at [286, 646] on div "RUMAG SKILT OG REKLAME AS [DOMAIN_NAME] 981 622 774 21 ansatte Reklamebyråer" at bounding box center [174, 685] width 312 height 82
click at [30, 370] on div "Info" at bounding box center [34, 380] width 31 height 21
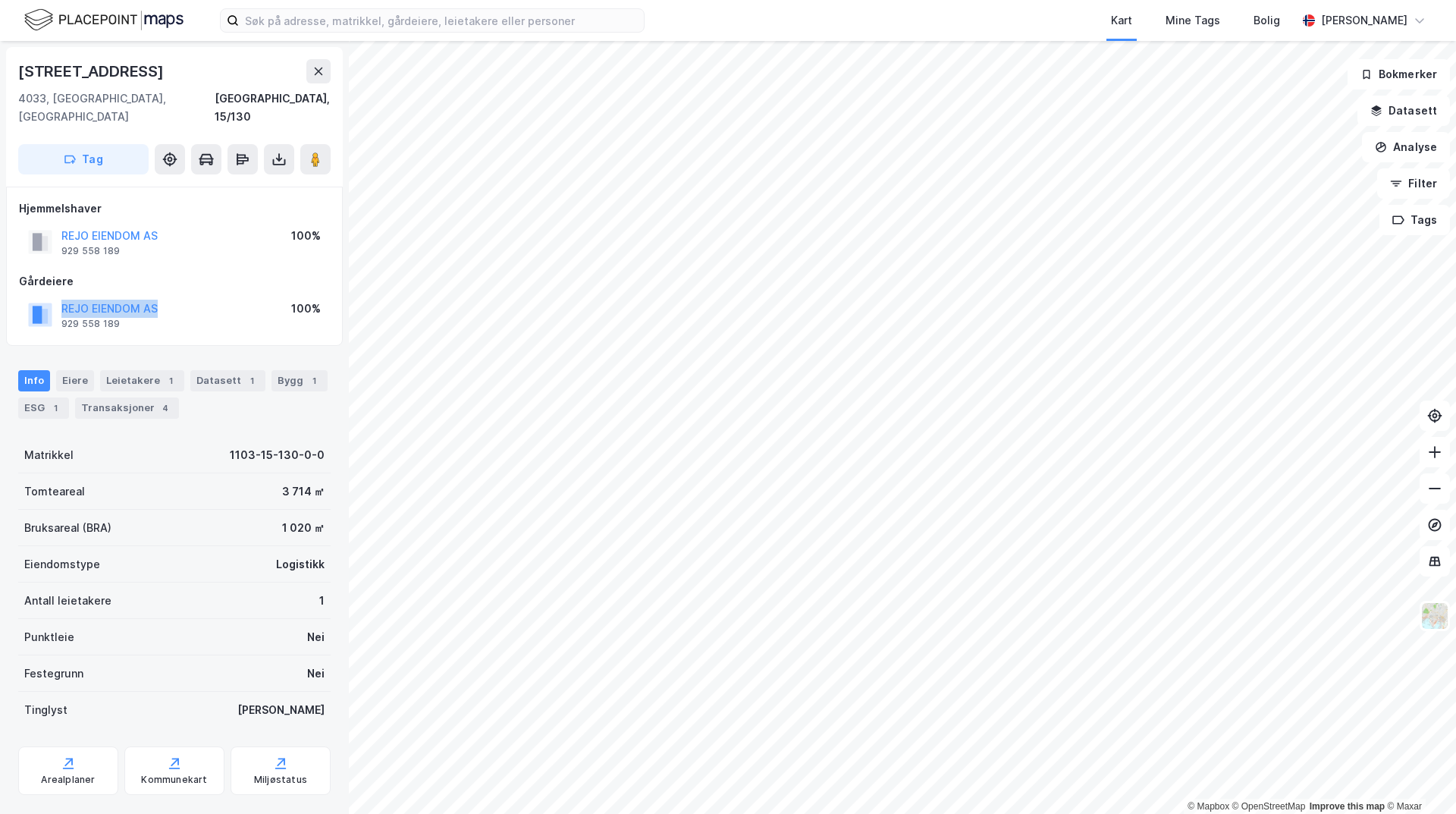
drag, startPoint x: 162, startPoint y: 287, endPoint x: 81, endPoint y: 320, distance: 87.5
click at [57, 297] on div "REJO EIENDOM AS 929 558 189 100%" at bounding box center [174, 315] width 311 height 36
copy button "REJO EIENDOM AS"
click at [113, 370] on div "Leietakere 1" at bounding box center [142, 380] width 84 height 21
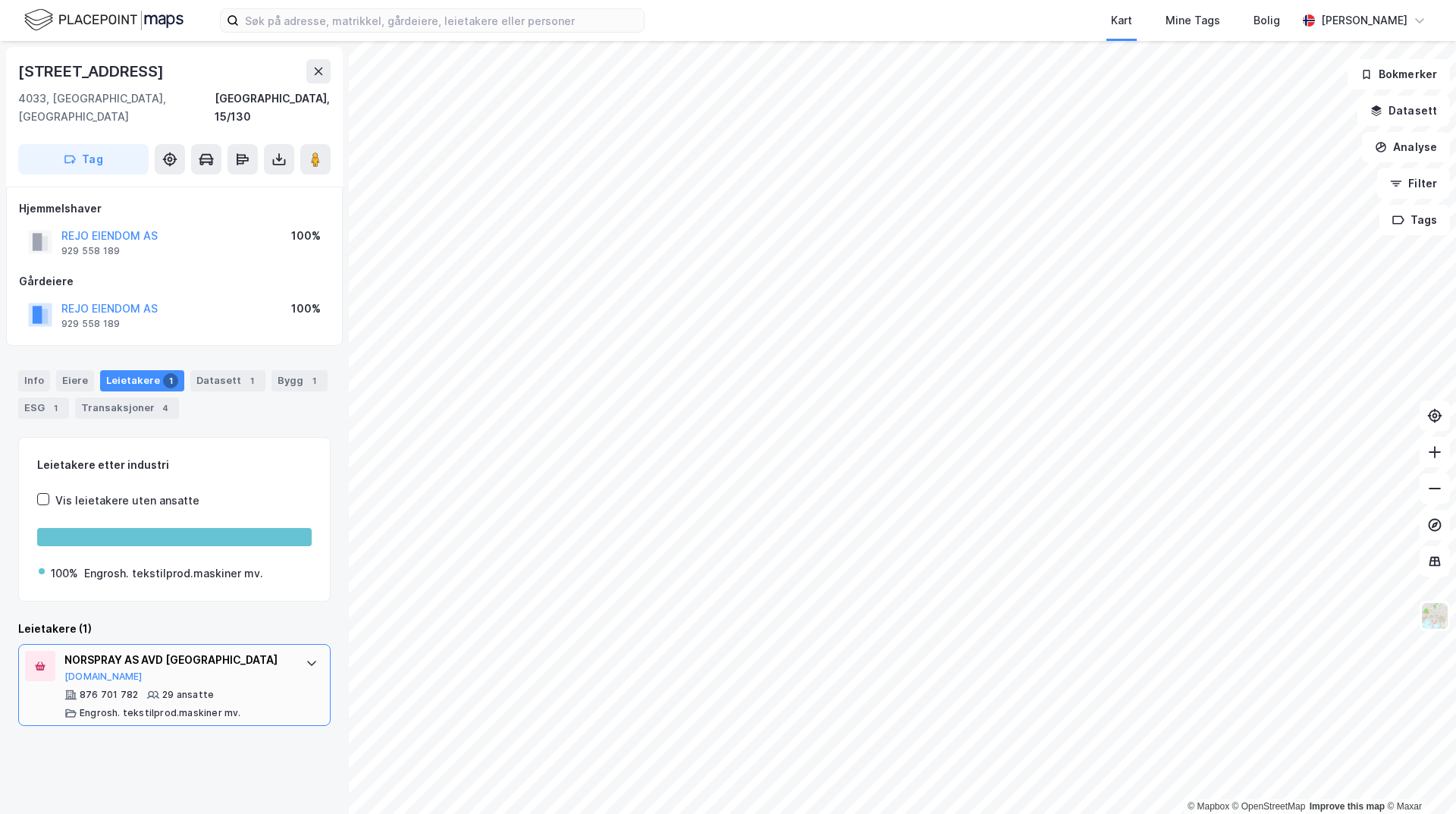
click at [305, 657] on icon at bounding box center [311, 663] width 12 height 12
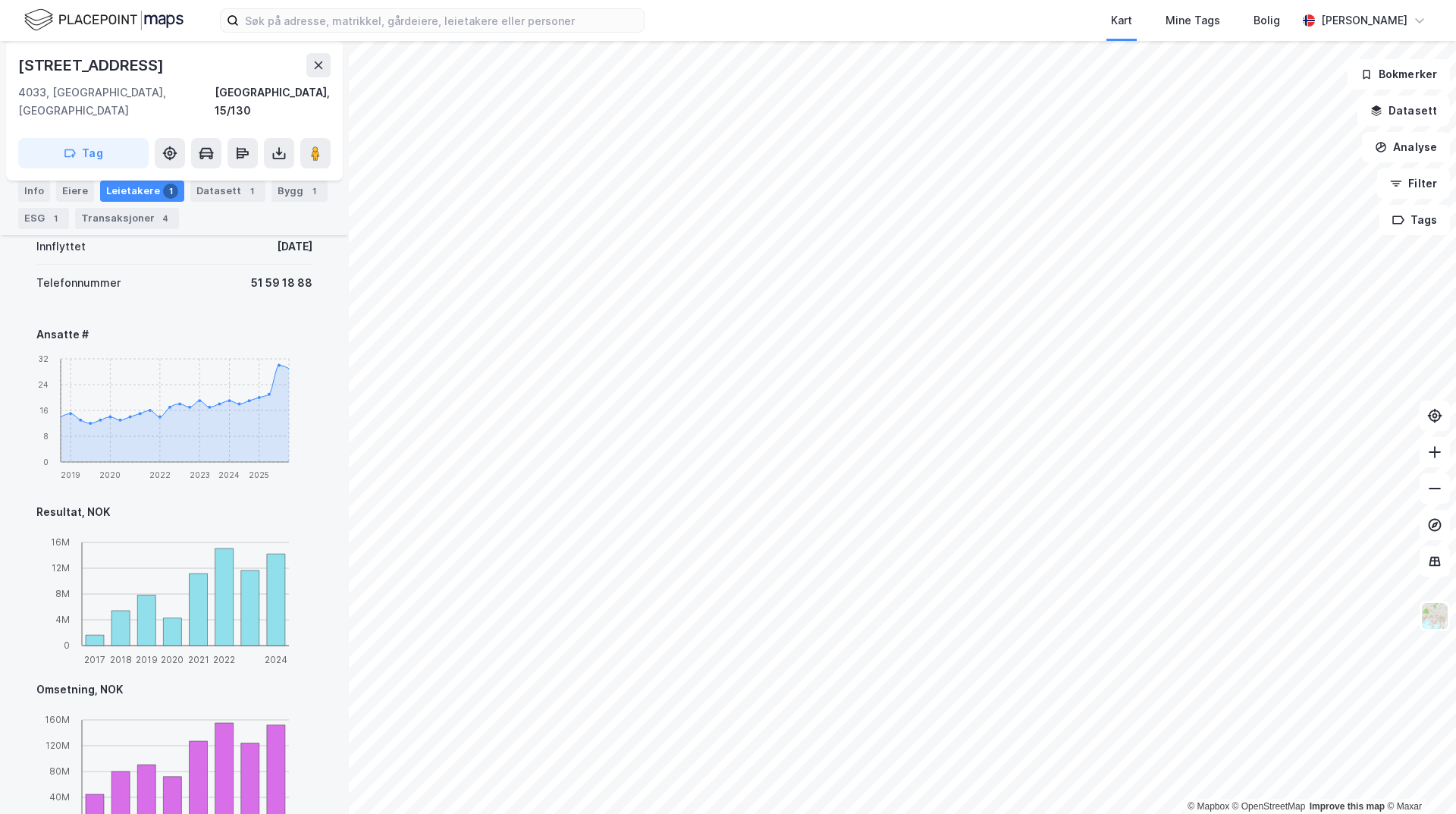
scroll to position [868, 0]
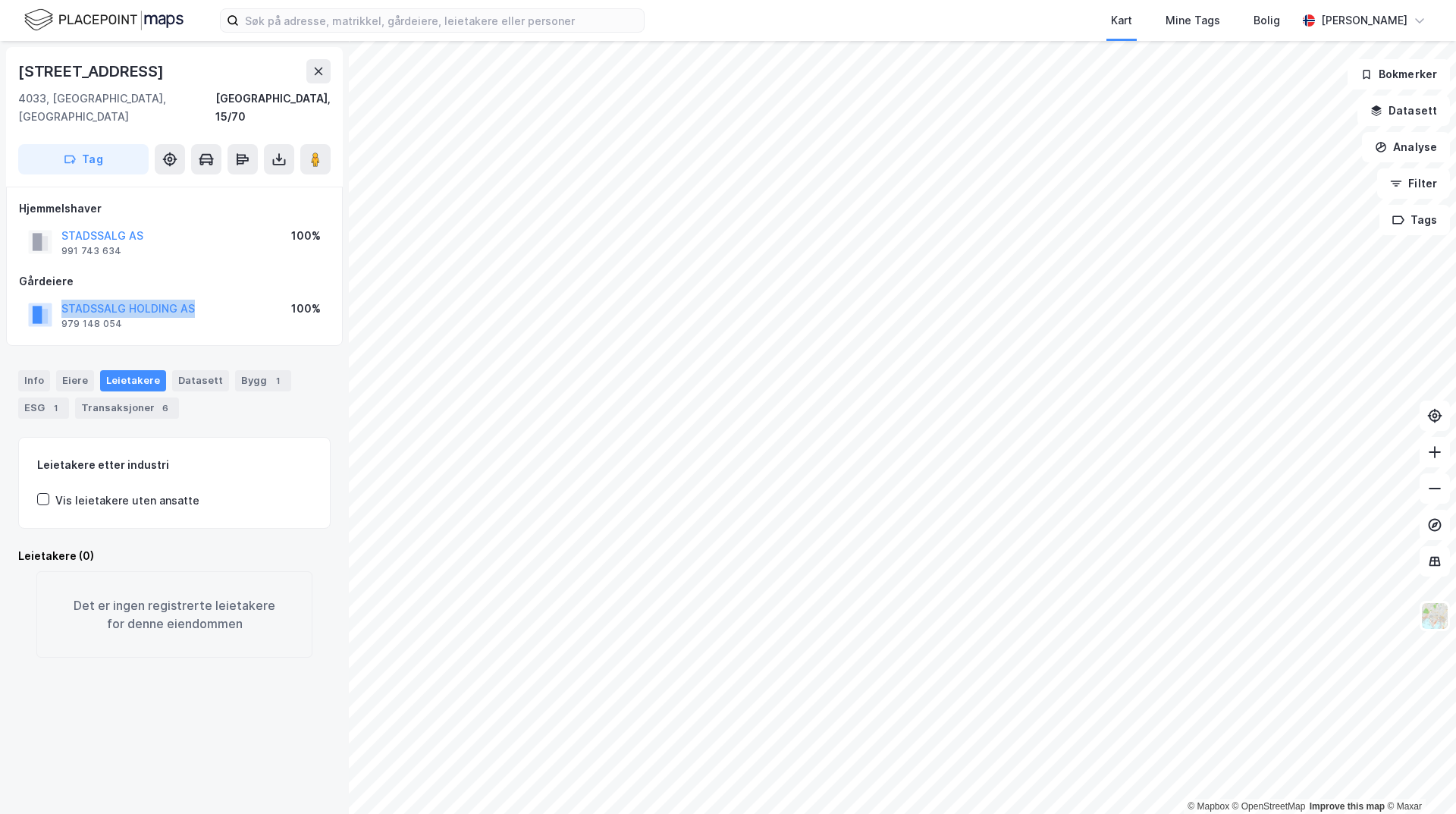
drag, startPoint x: 214, startPoint y: 295, endPoint x: 47, endPoint y: 293, distance: 167.0
click at [47, 297] on div "STADSSALG HOLDING AS 979 148 054 100%" at bounding box center [174, 315] width 311 height 36
copy button "STADSSALG HOLDING AS"
click at [28, 370] on div "Info" at bounding box center [34, 380] width 31 height 21
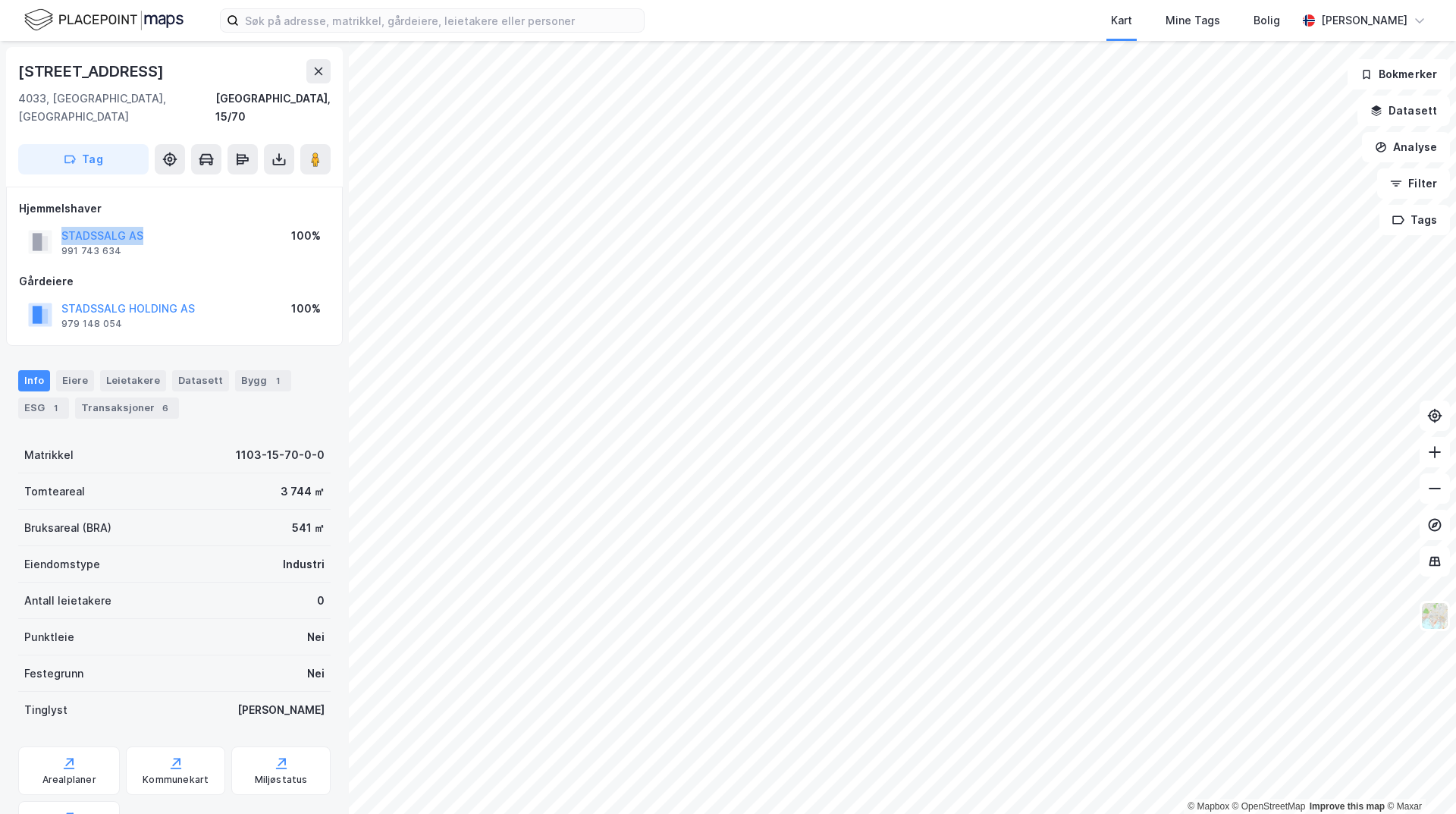
drag, startPoint x: 160, startPoint y: 212, endPoint x: 61, endPoint y: 224, distance: 99.7
click at [61, 224] on div "STADSSALG AS 991 743 634 100%" at bounding box center [174, 242] width 311 height 36
copy button "STADSSALG AS"
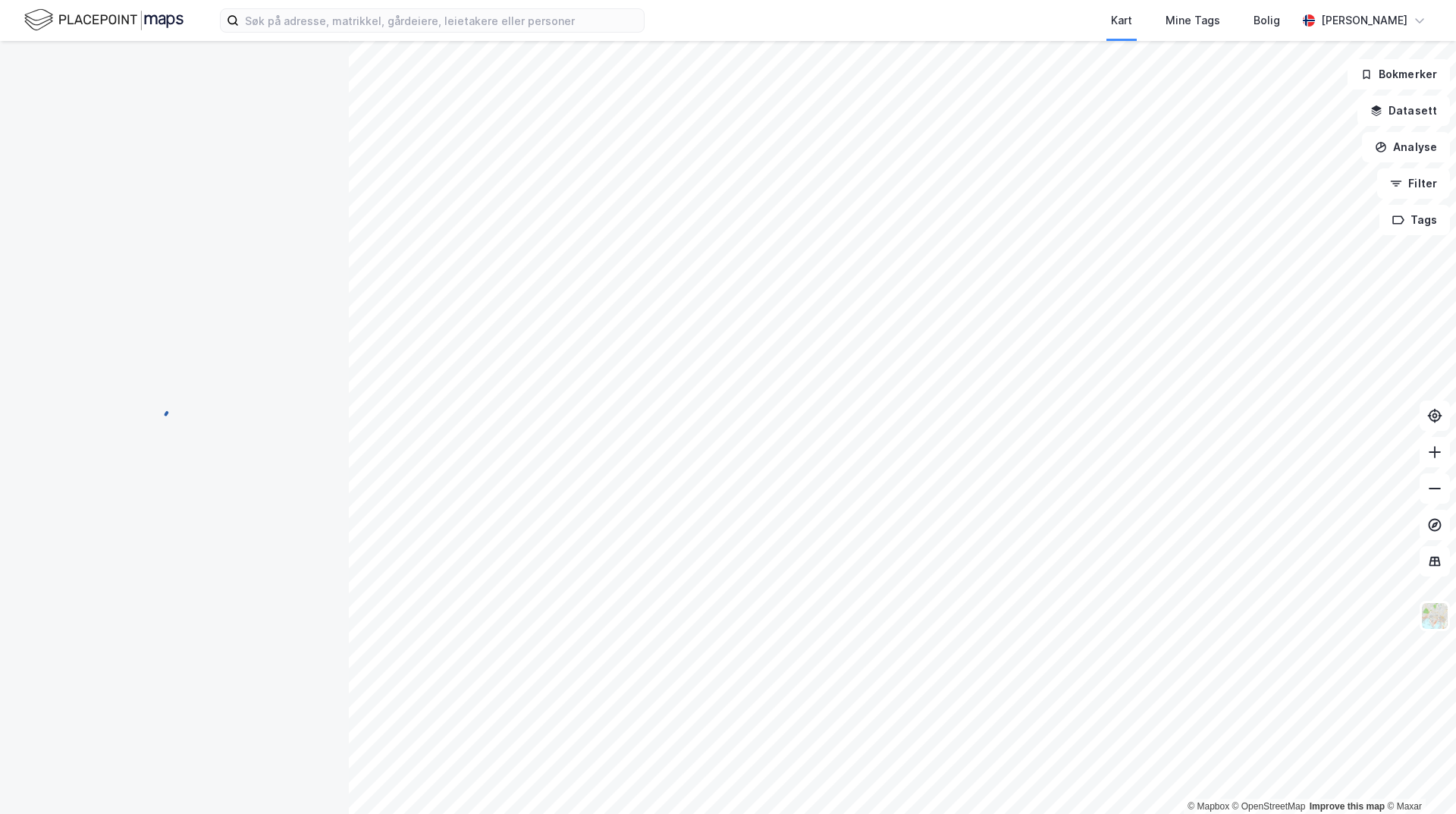
scroll to position [12, 0]
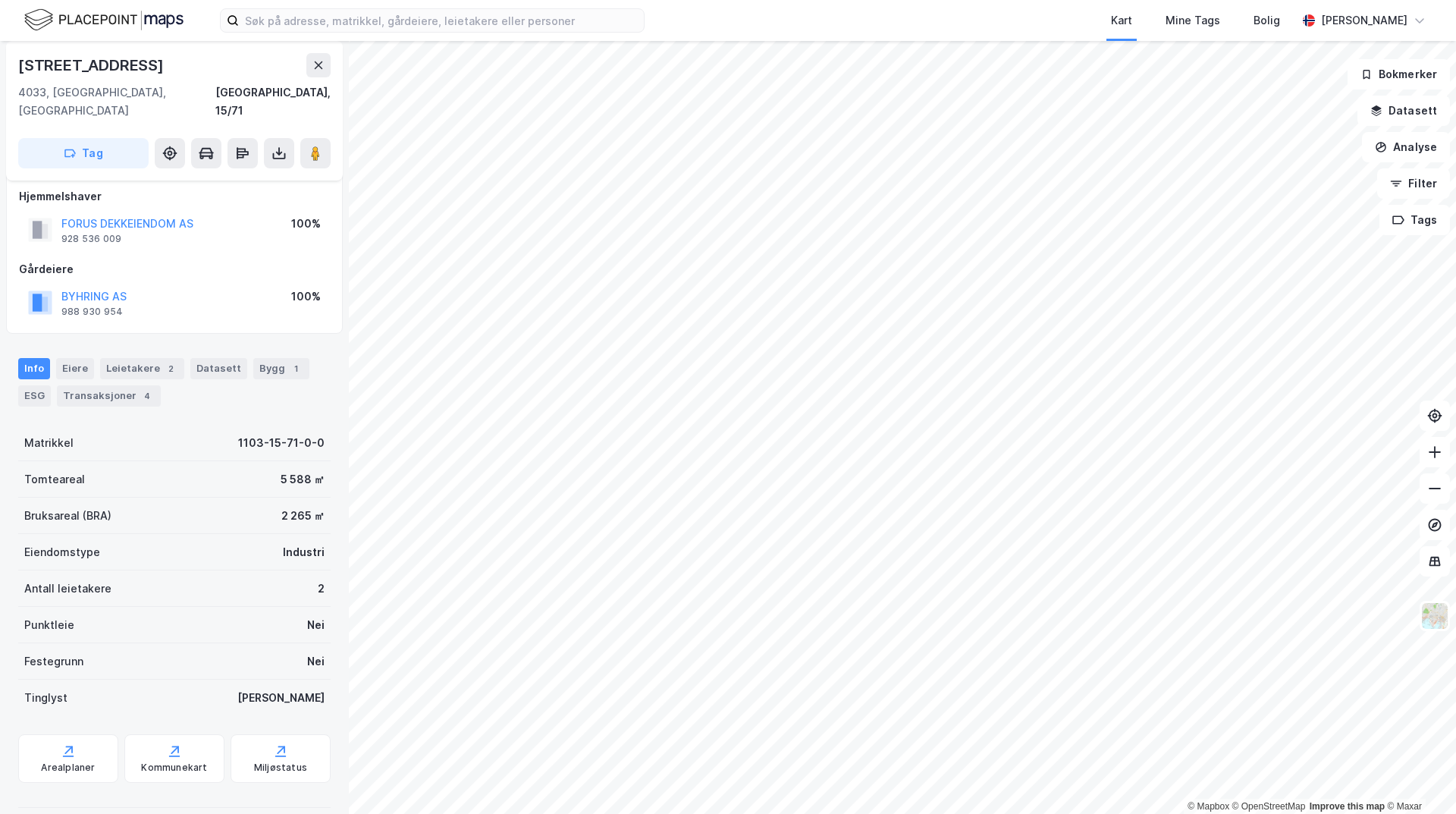
scroll to position [12, 0]
click at [822, 813] on html "Kart Mine Tags Bolig [PERSON_NAME] © Mapbox © OpenStreetMap Improve this map © …" at bounding box center [728, 407] width 1456 height 814
click at [939, 813] on html "Kart Mine Tags Bolig [PERSON_NAME] © Mapbox © OpenStreetMap Improve this map © …" at bounding box center [728, 407] width 1456 height 814
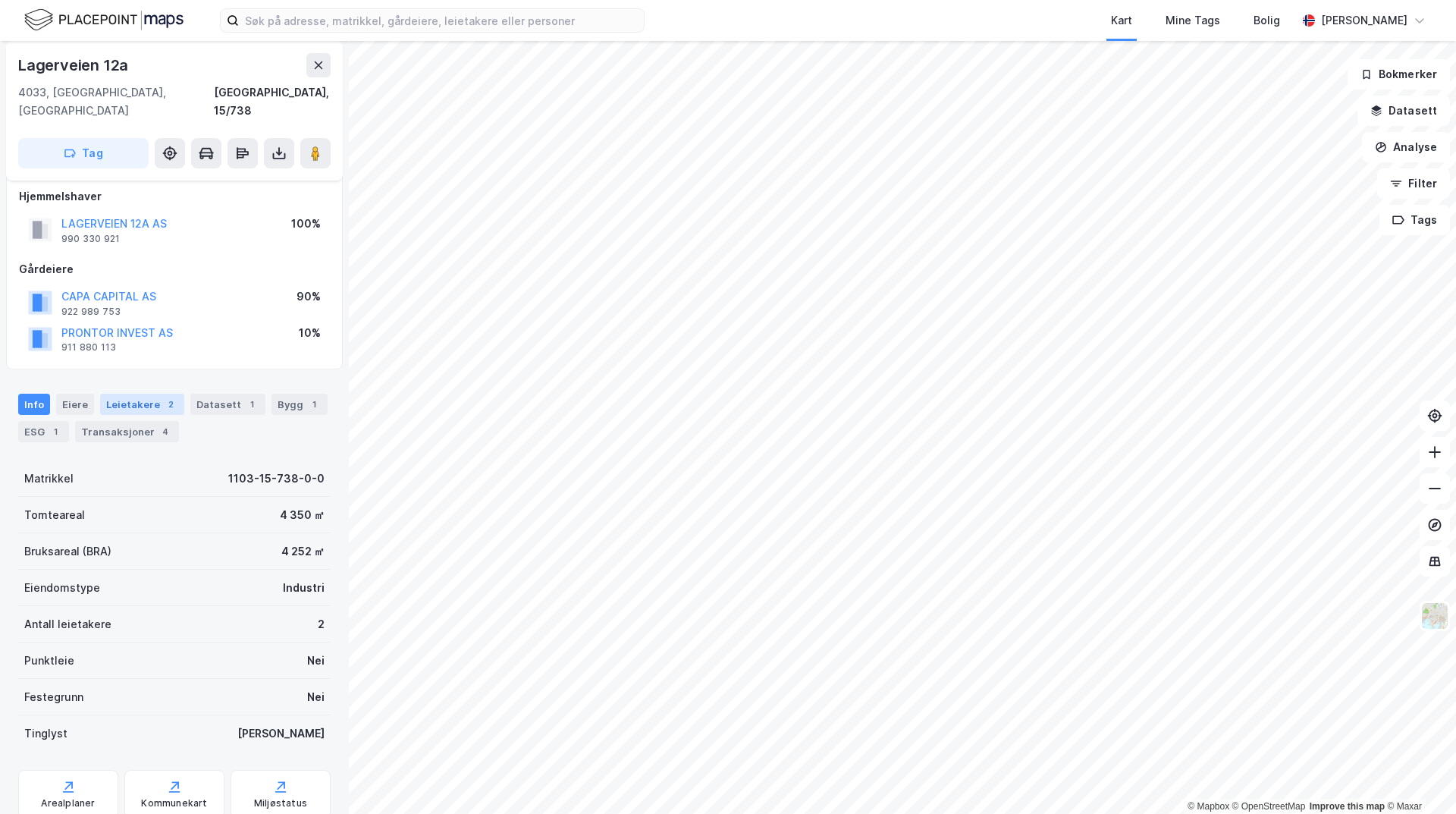
click at [148, 394] on div "Leietakere 2" at bounding box center [142, 404] width 84 height 21
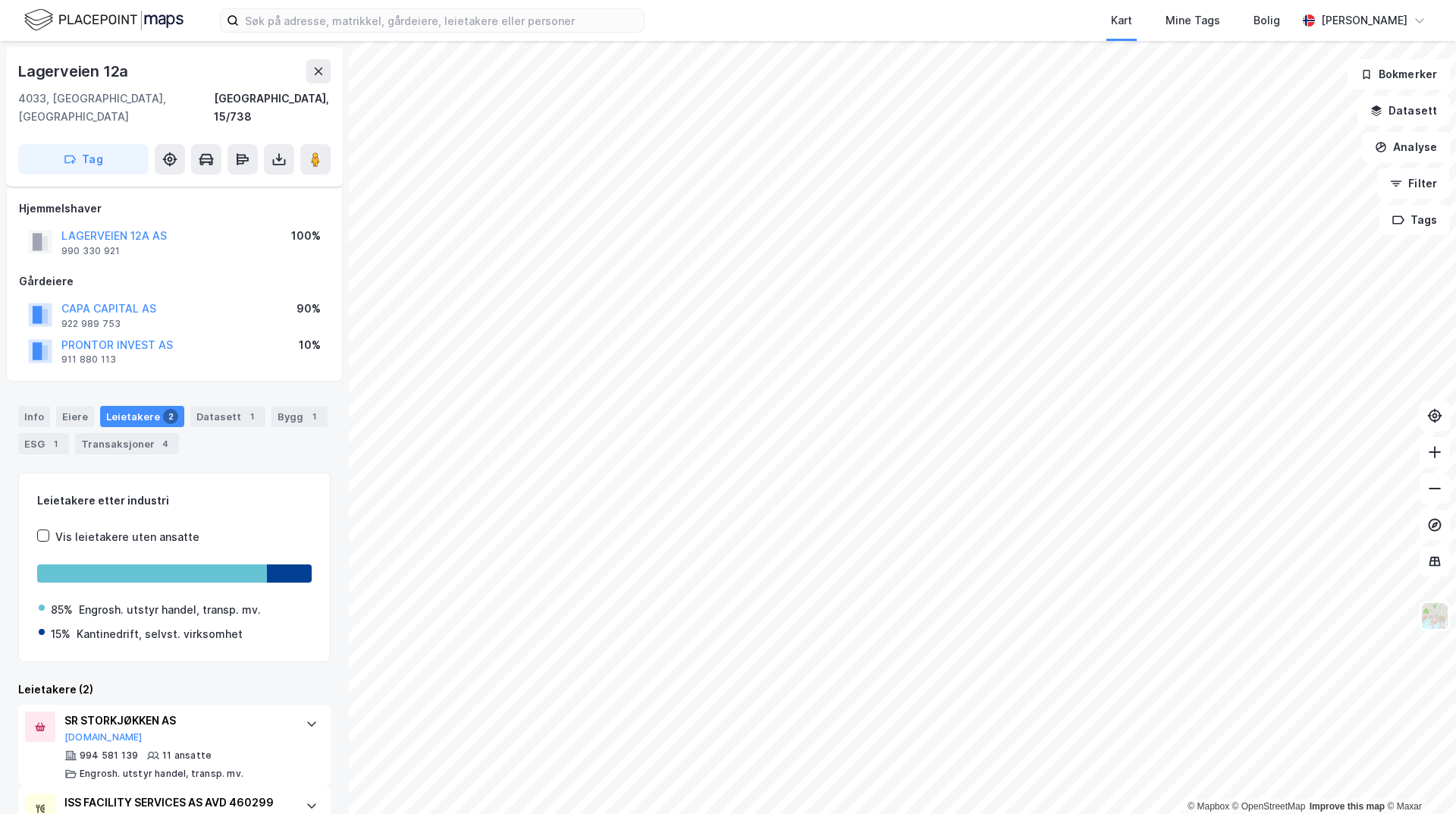
scroll to position [91, 0]
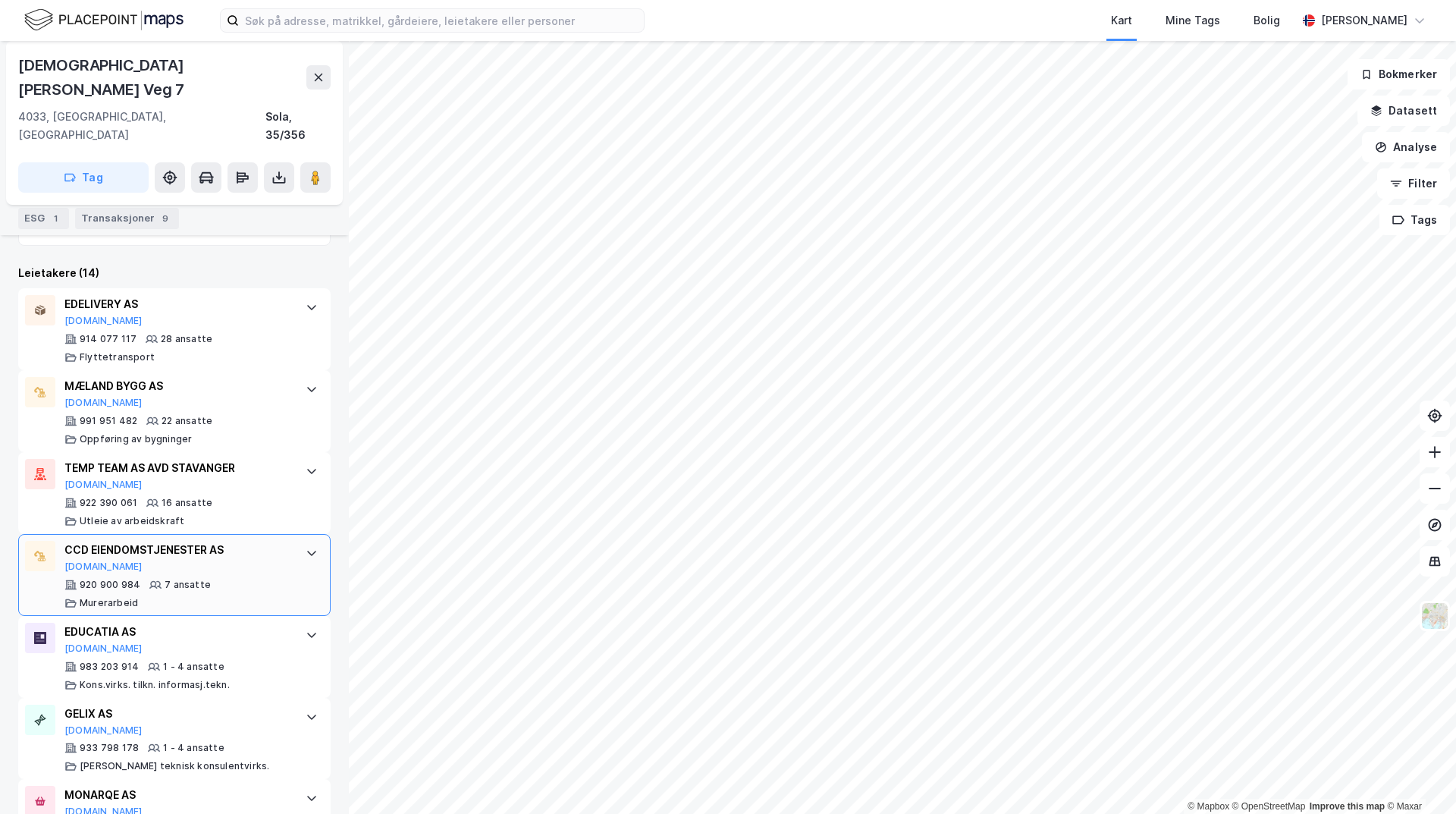
scroll to position [304, 0]
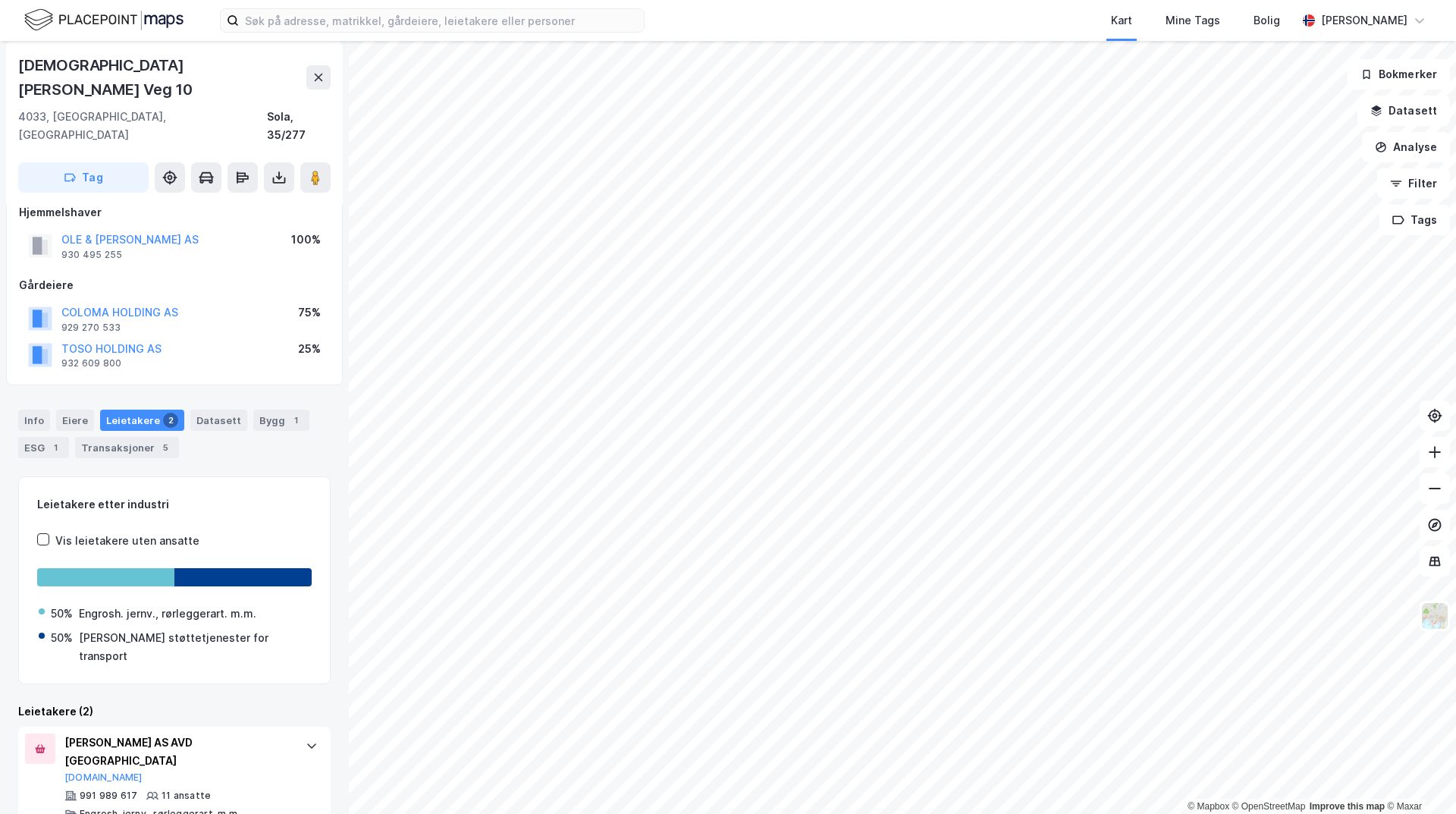
scroll to position [54, 0]
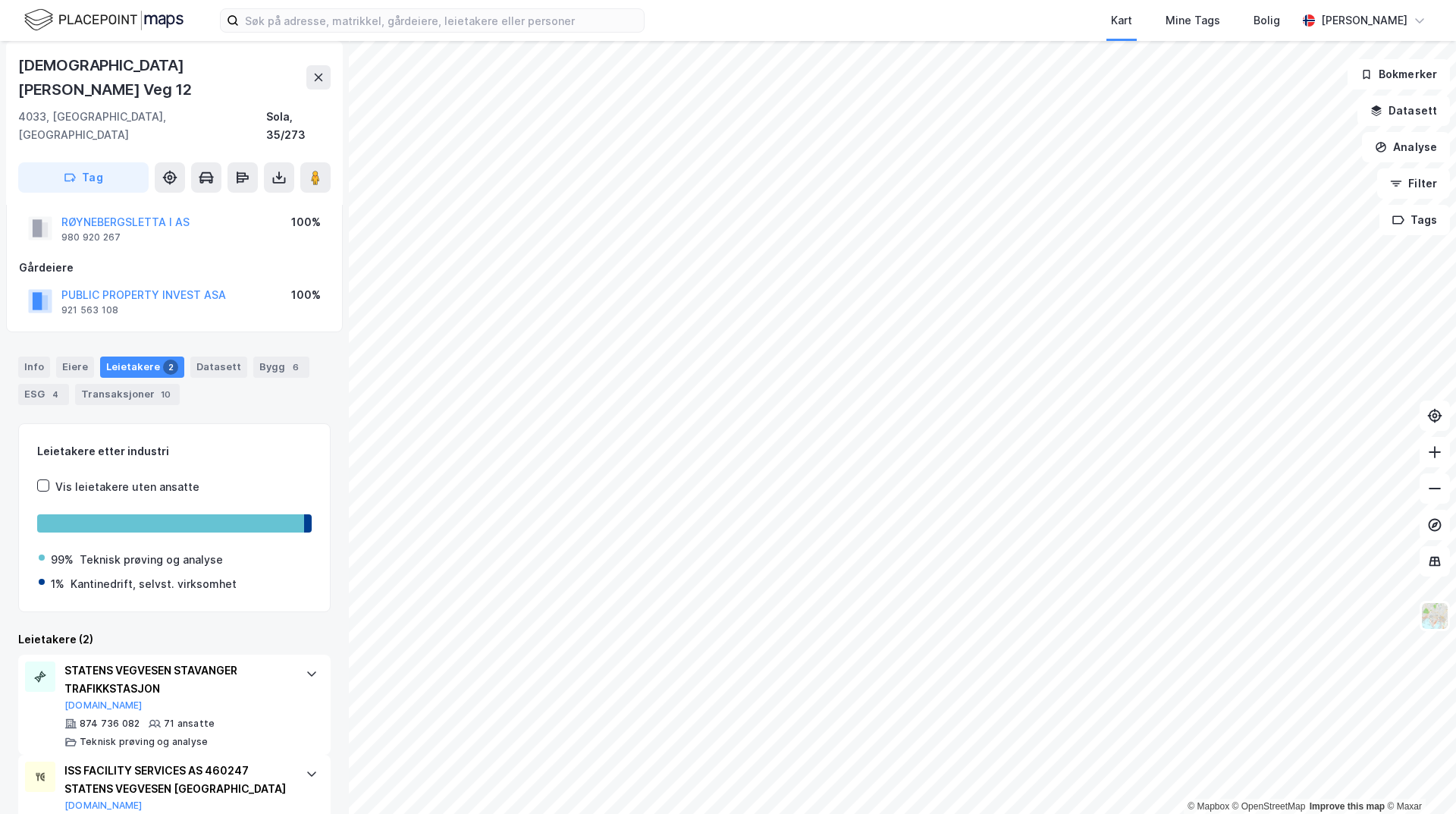
scroll to position [54, 0]
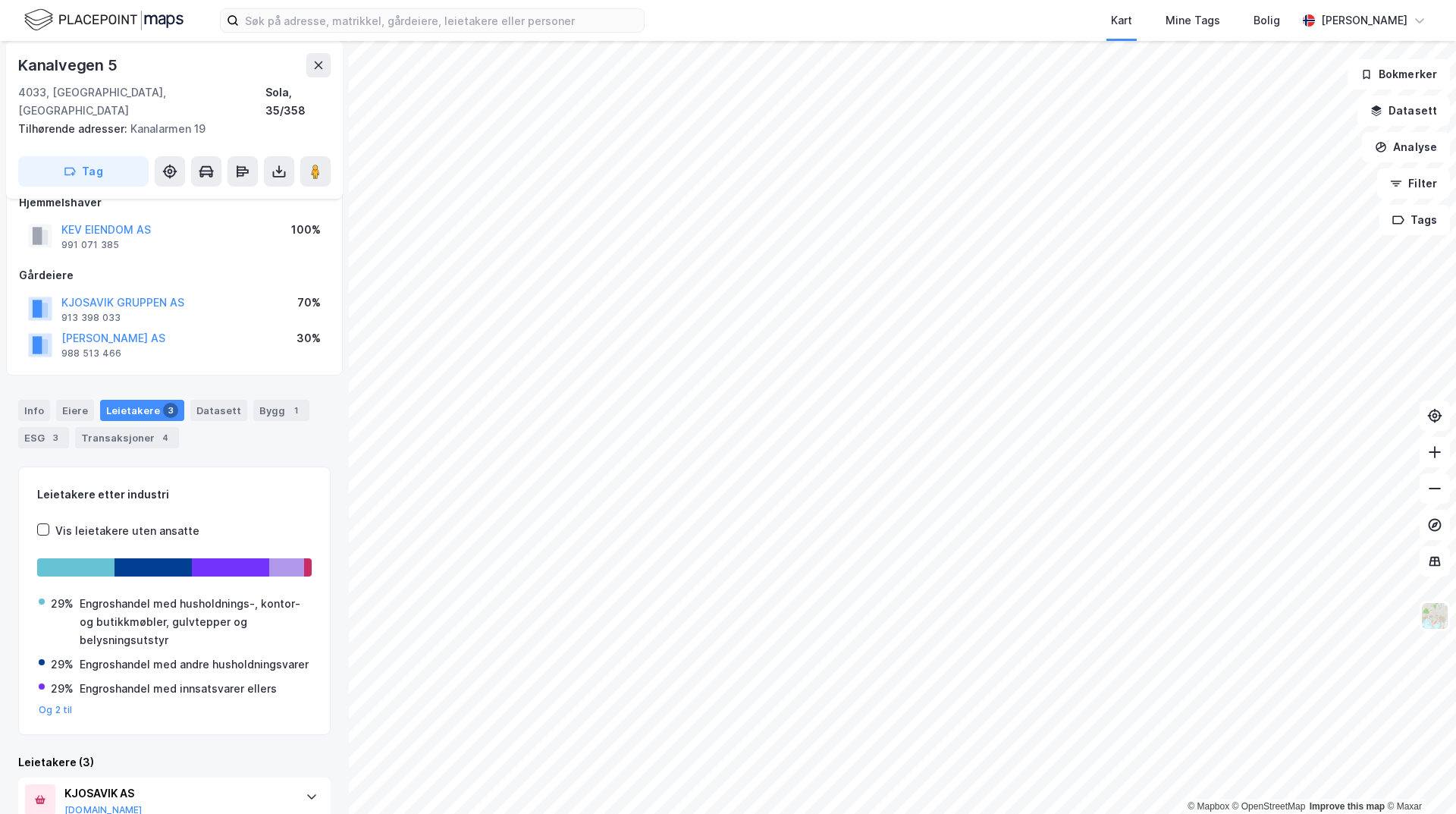
scroll to position [6, 0]
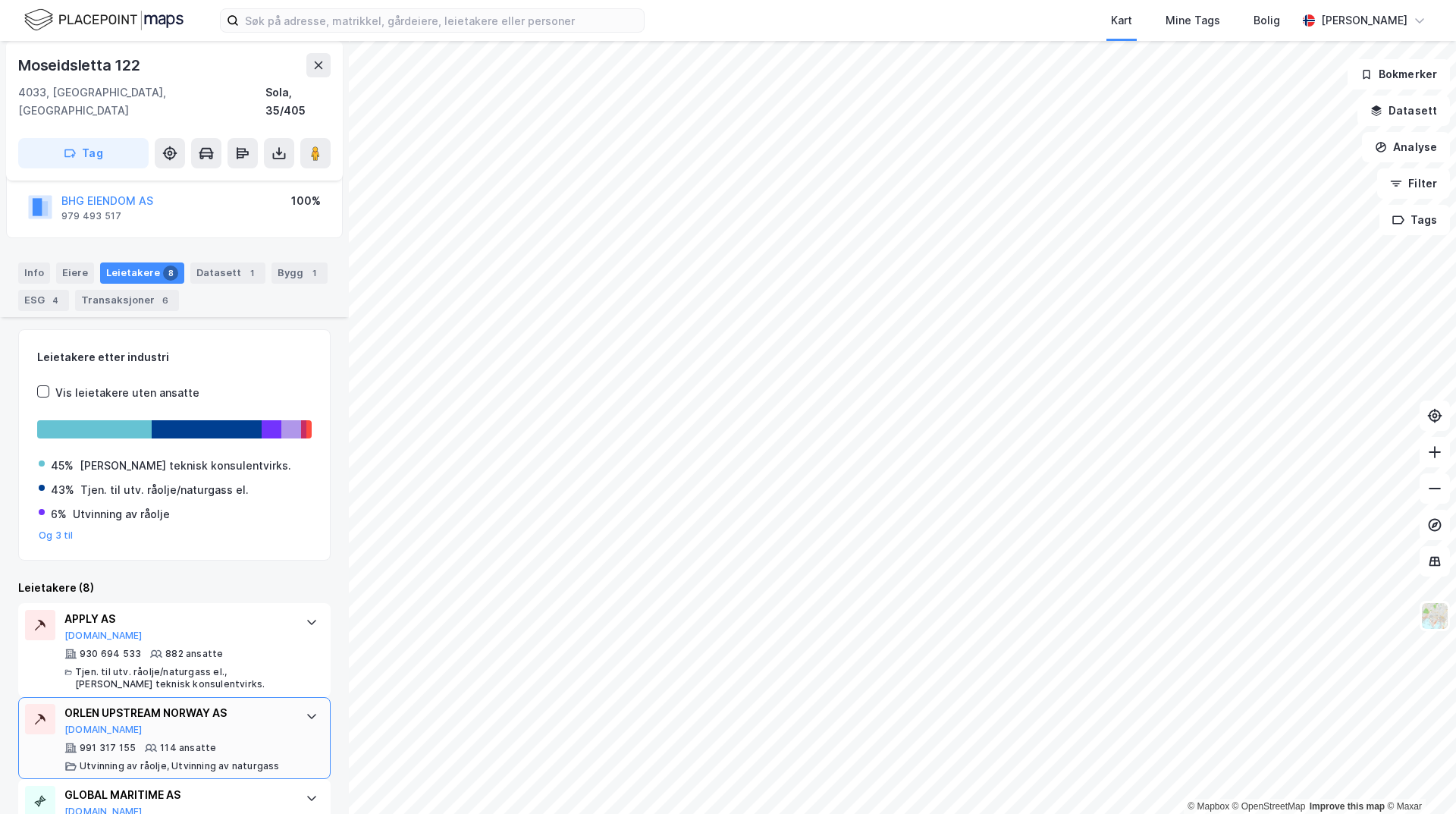
scroll to position [304, 0]
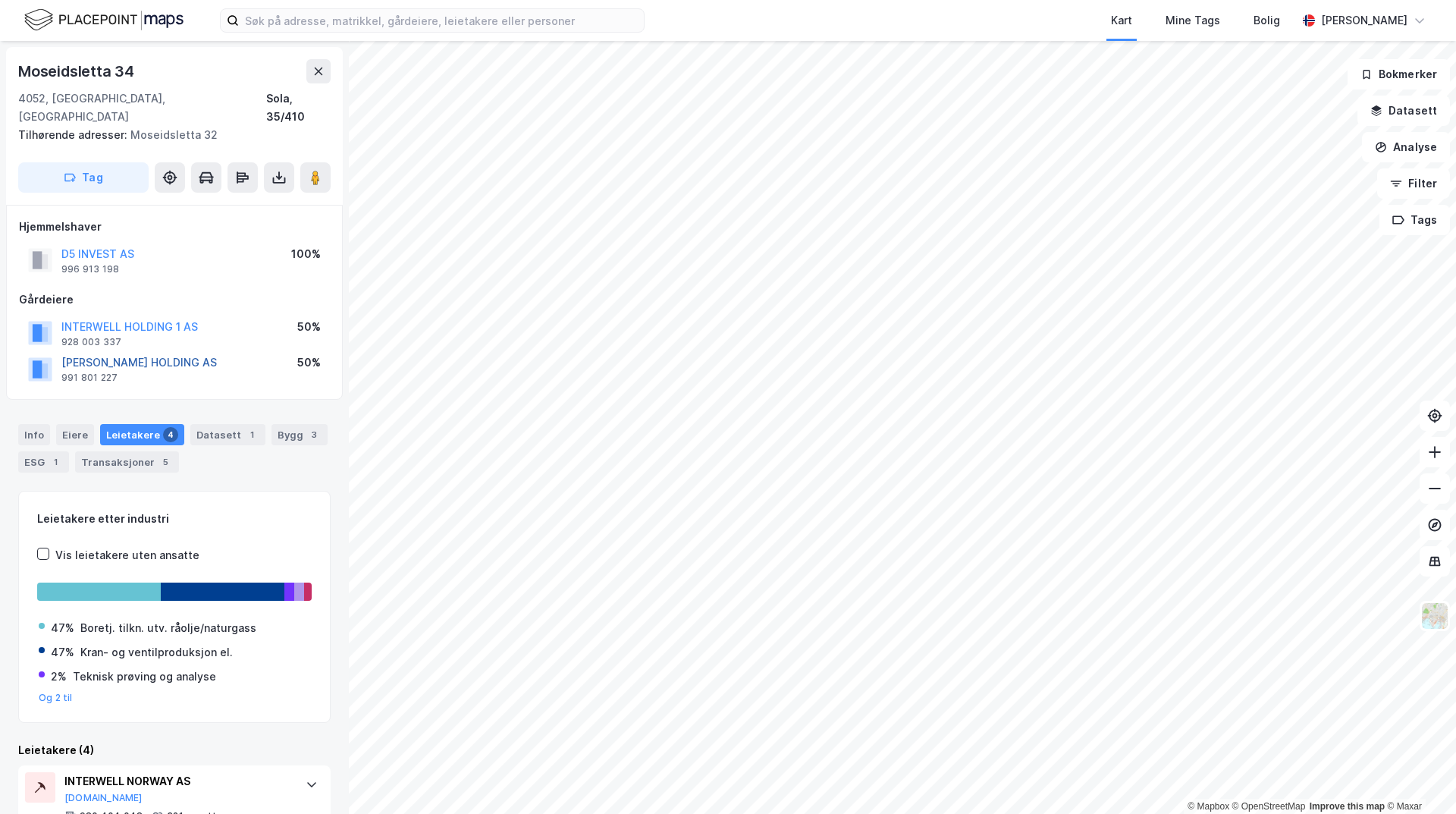
click at [0, 0] on button "[PERSON_NAME] HOLDING AS" at bounding box center [0, 0] width 0 height 0
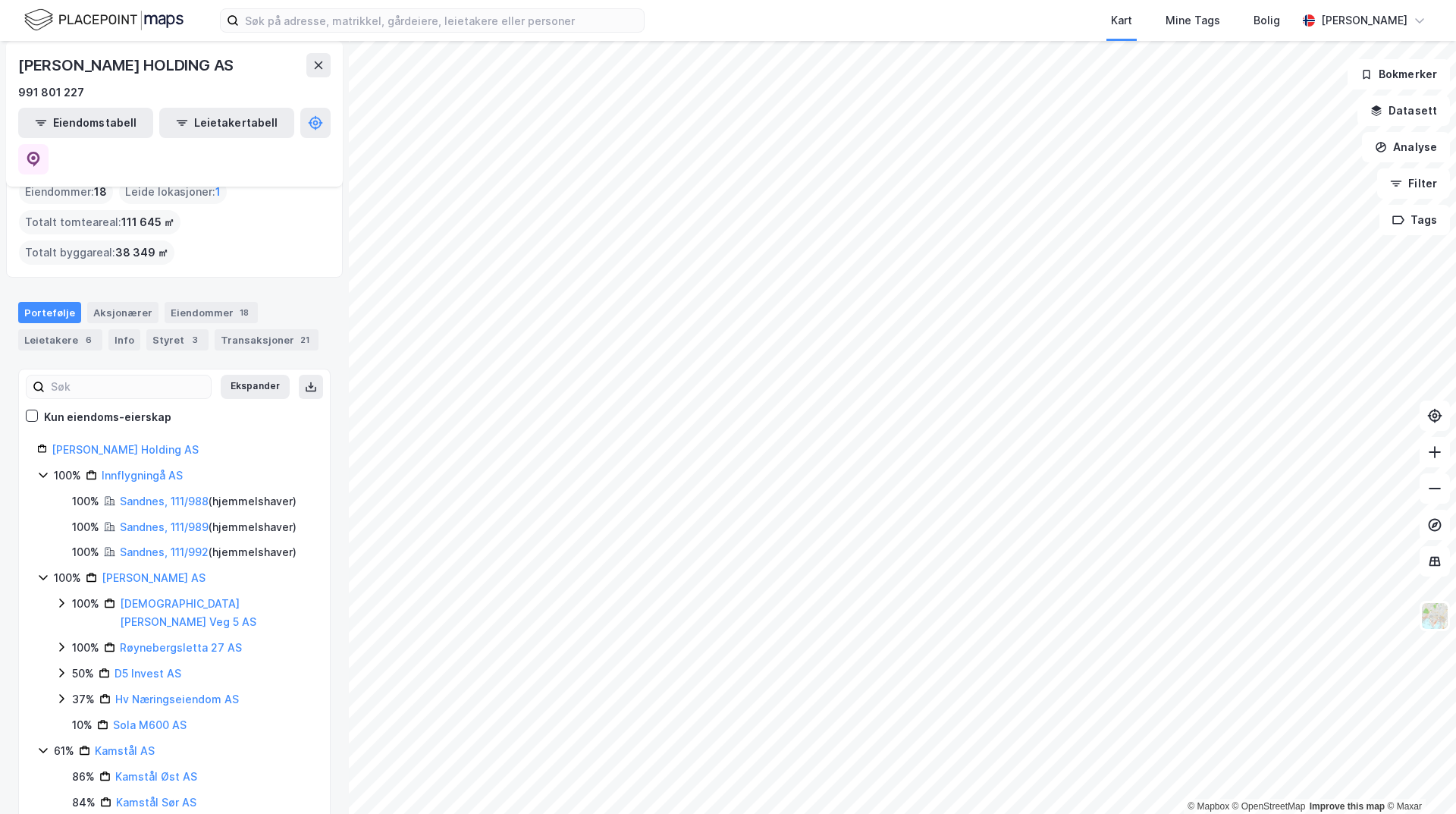
scroll to position [150, 0]
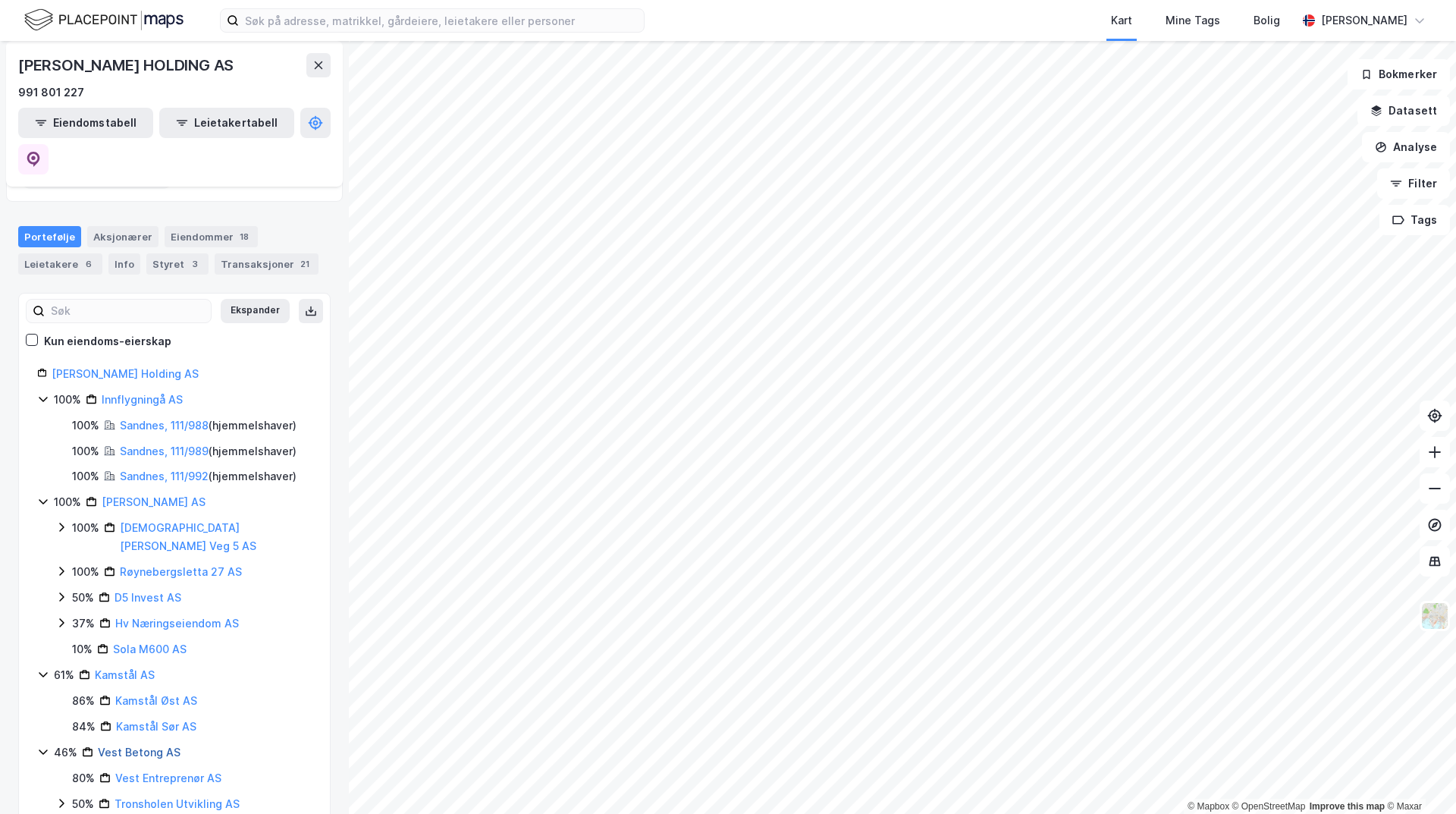
click at [143, 746] on link "Vest Betong AS" at bounding box center [139, 752] width 83 height 13
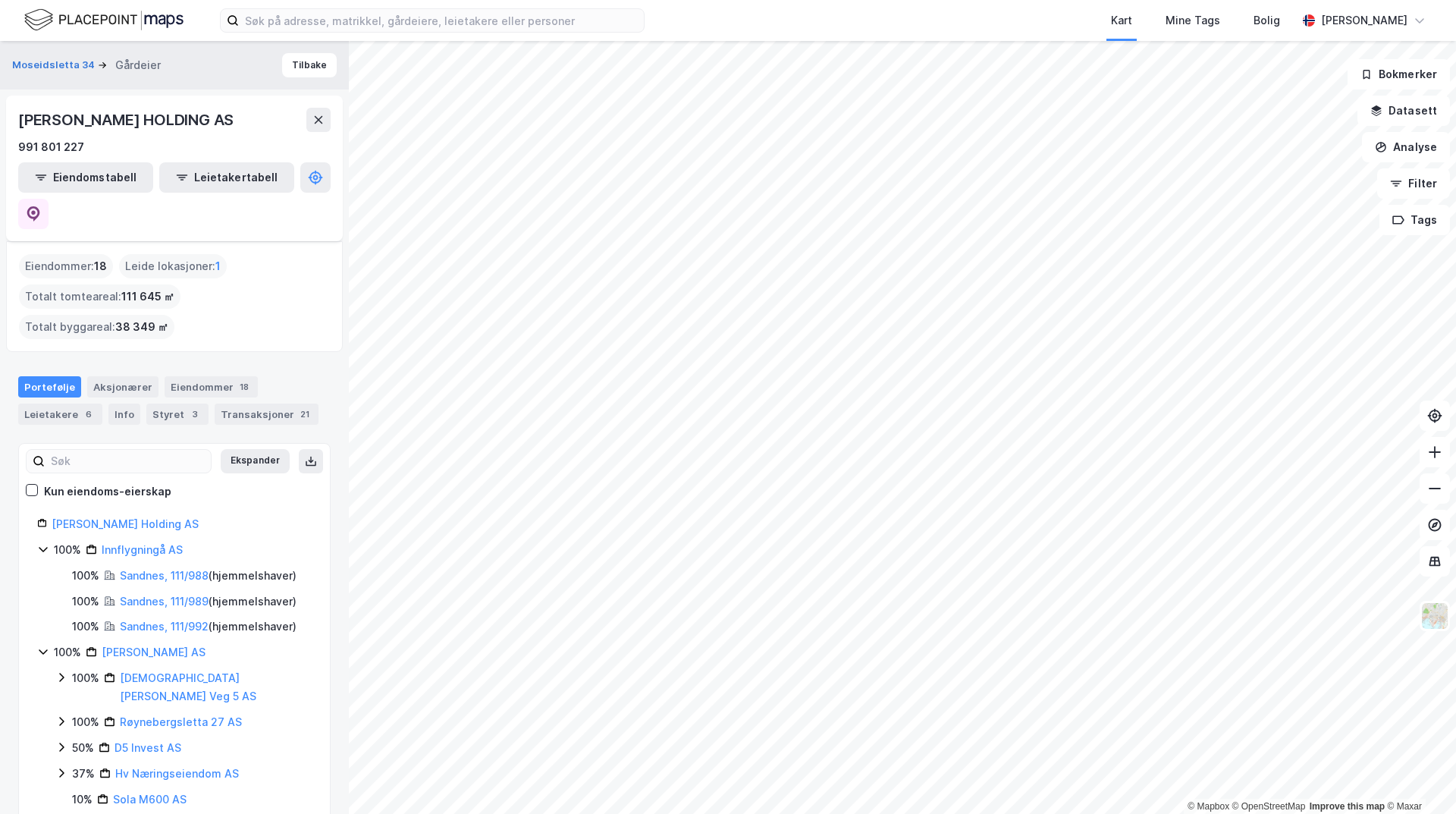
click at [98, 15] on img at bounding box center [104, 20] width 159 height 27
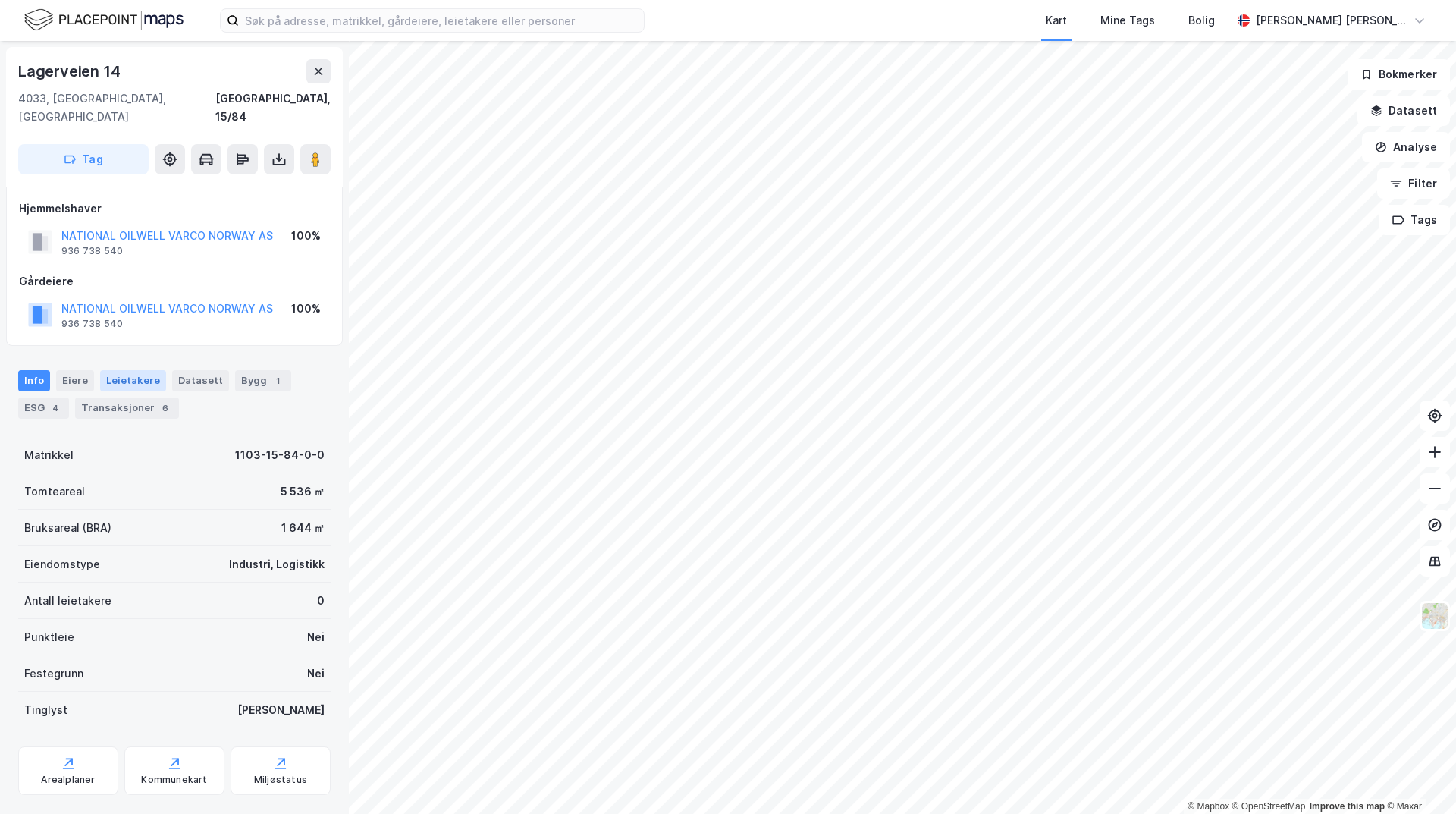
click at [127, 370] on div "Leietakere" at bounding box center [133, 380] width 66 height 21
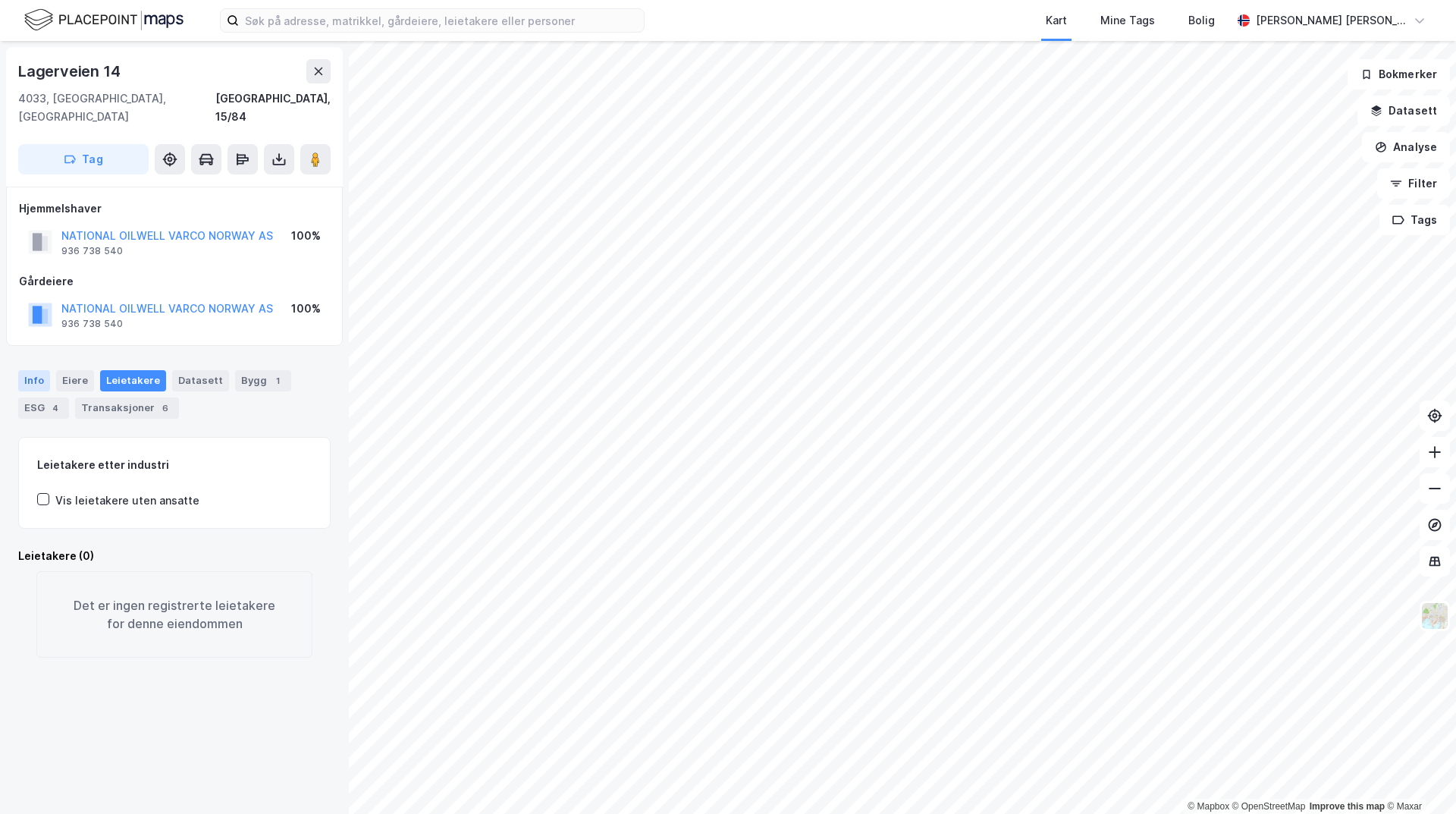
click at [36, 370] on div "Info" at bounding box center [34, 380] width 31 height 21
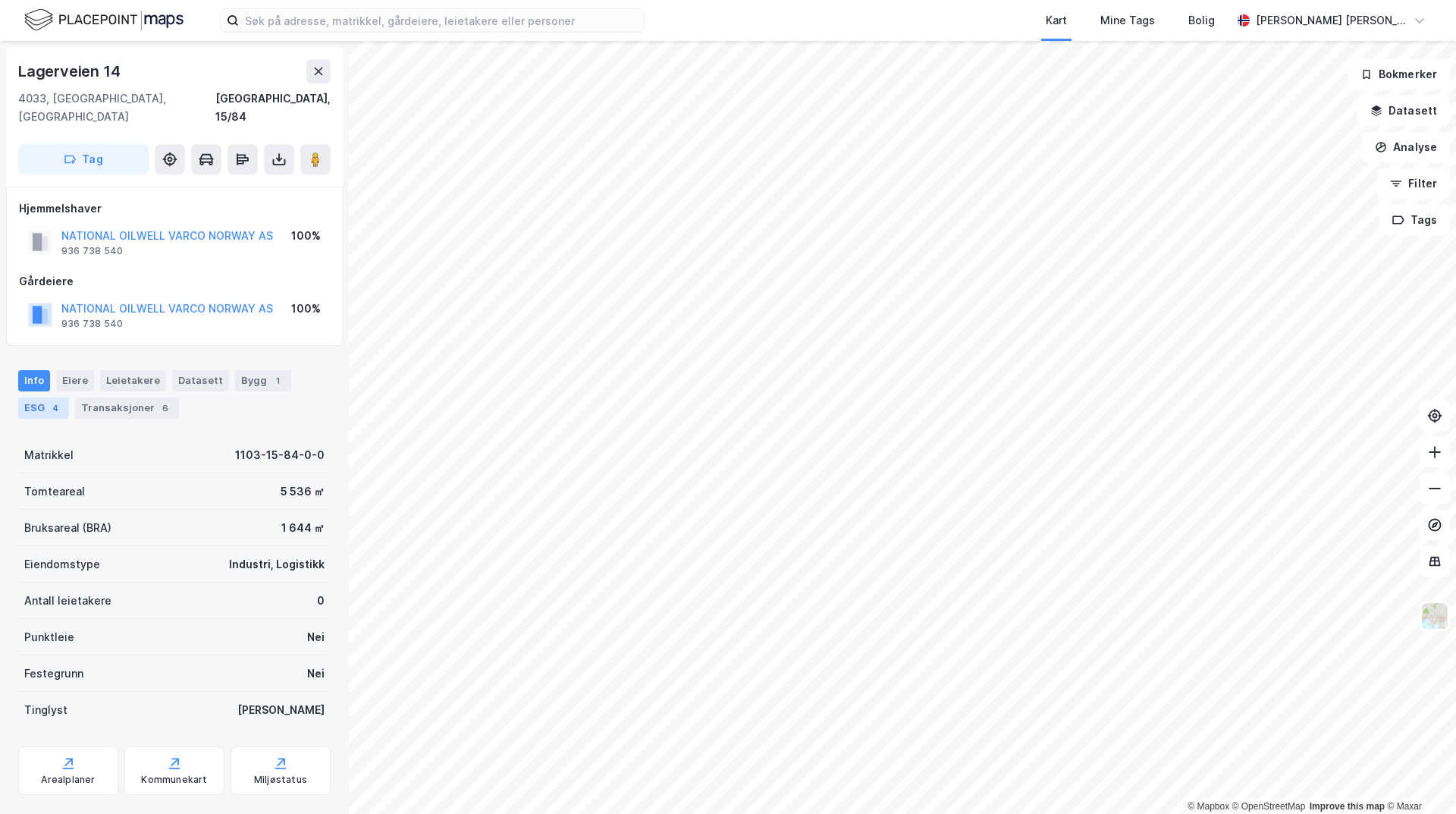
click at [39, 398] on div "ESG 4" at bounding box center [43, 408] width 51 height 21
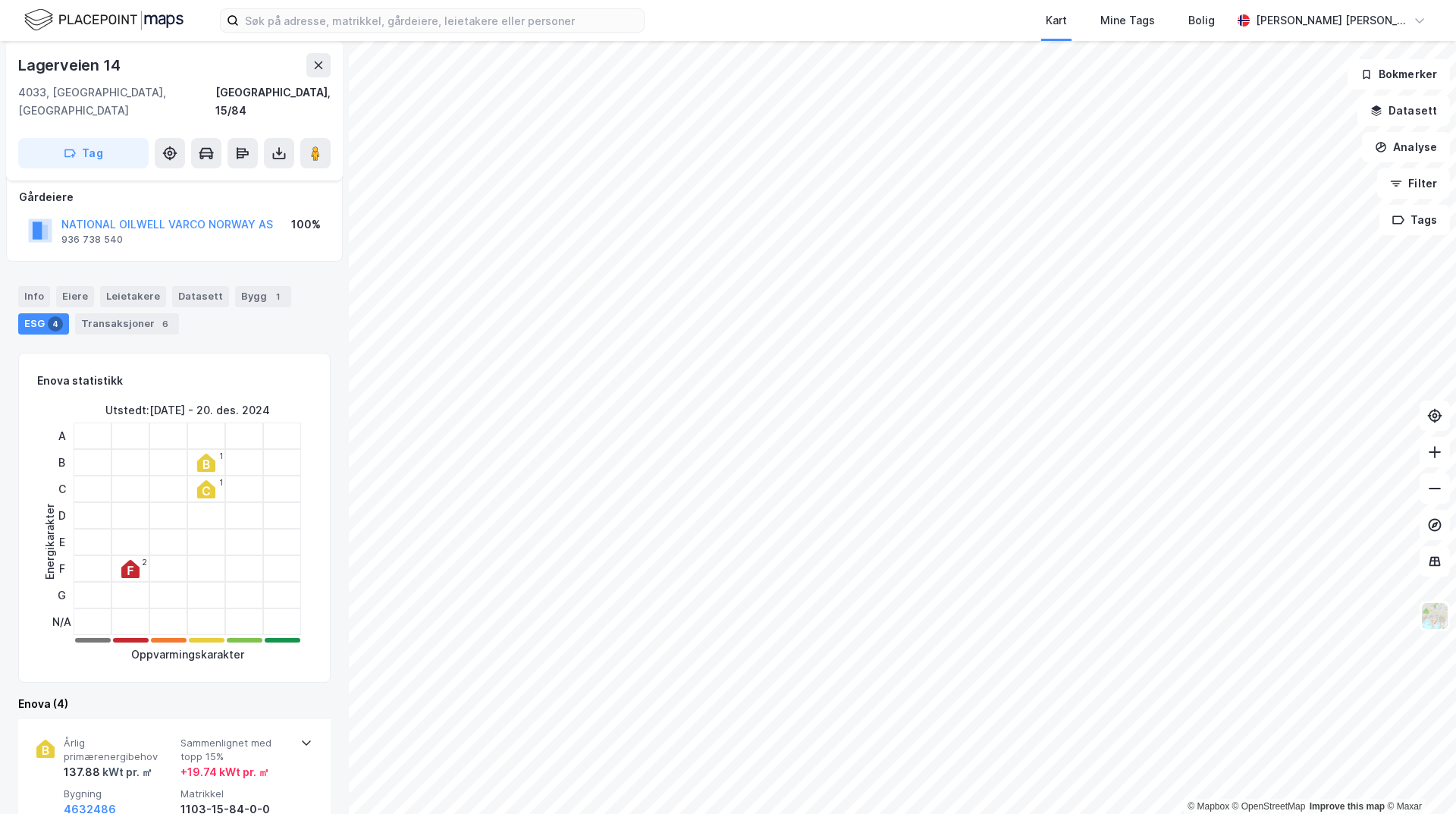
scroll to position [76, 0]
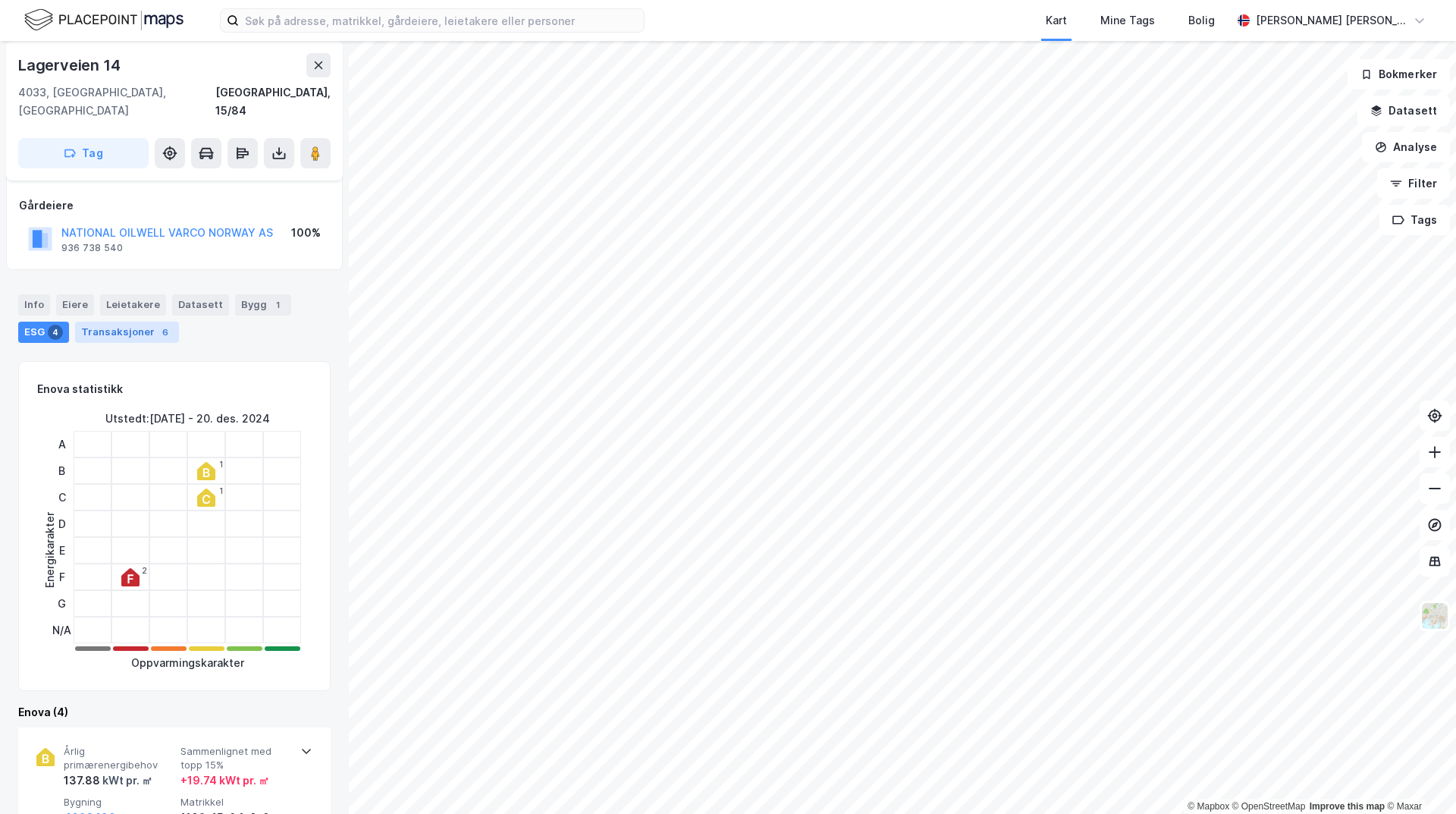
click at [124, 322] on div "Transaksjoner 6" at bounding box center [127, 332] width 104 height 21
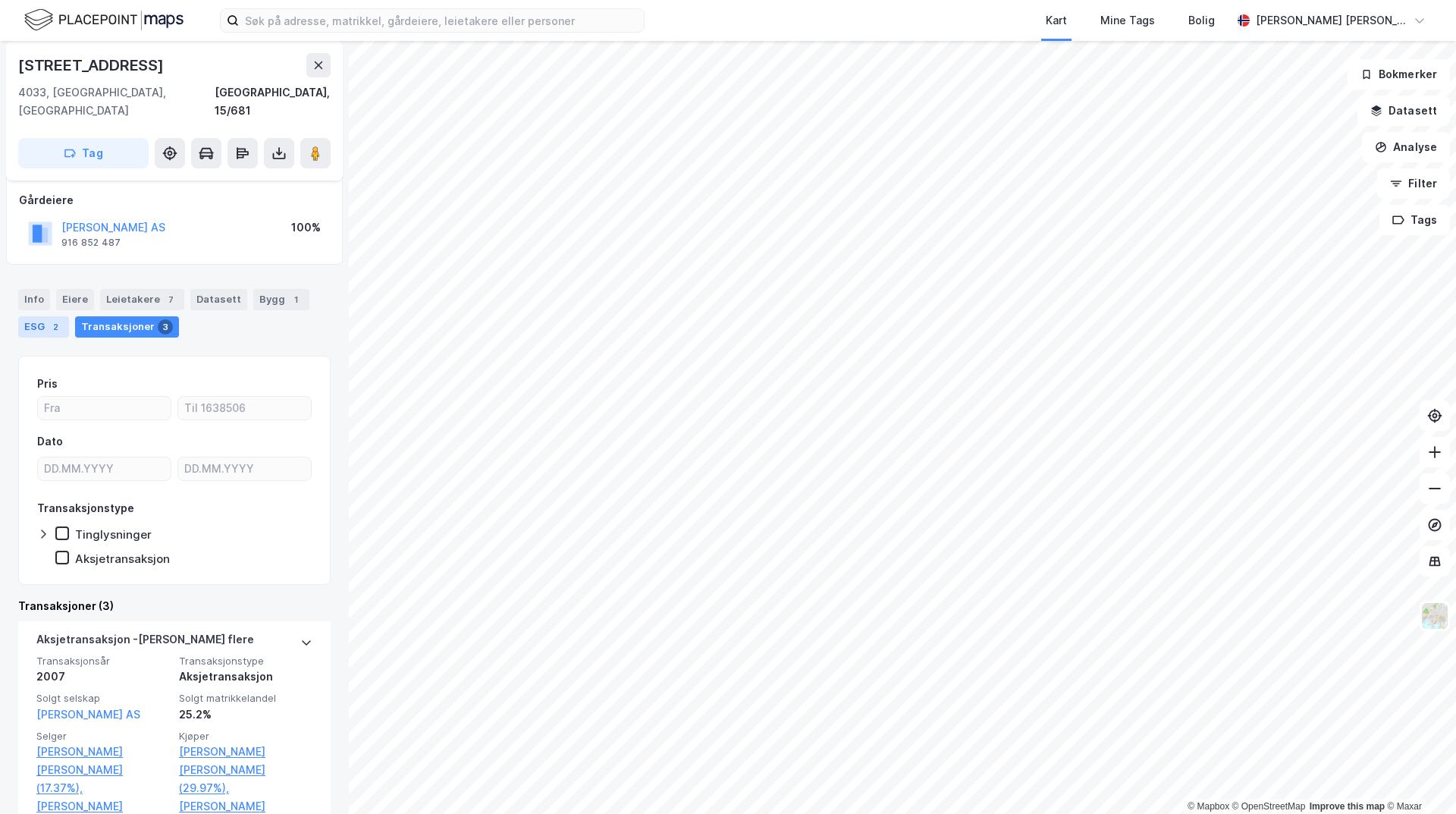
scroll to position [76, 0]
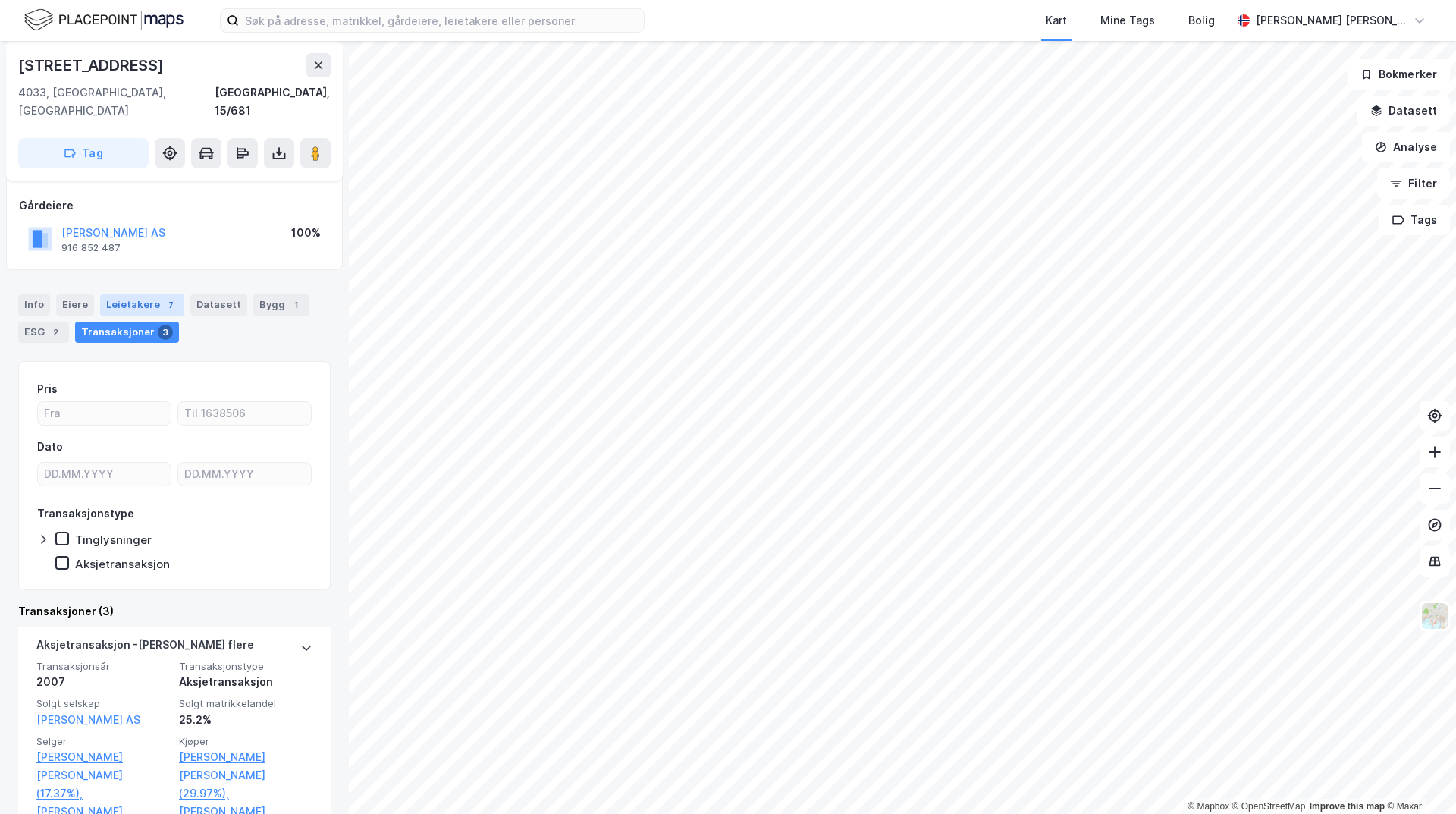
click at [156, 294] on div "Leietakere 7" at bounding box center [142, 305] width 84 height 21
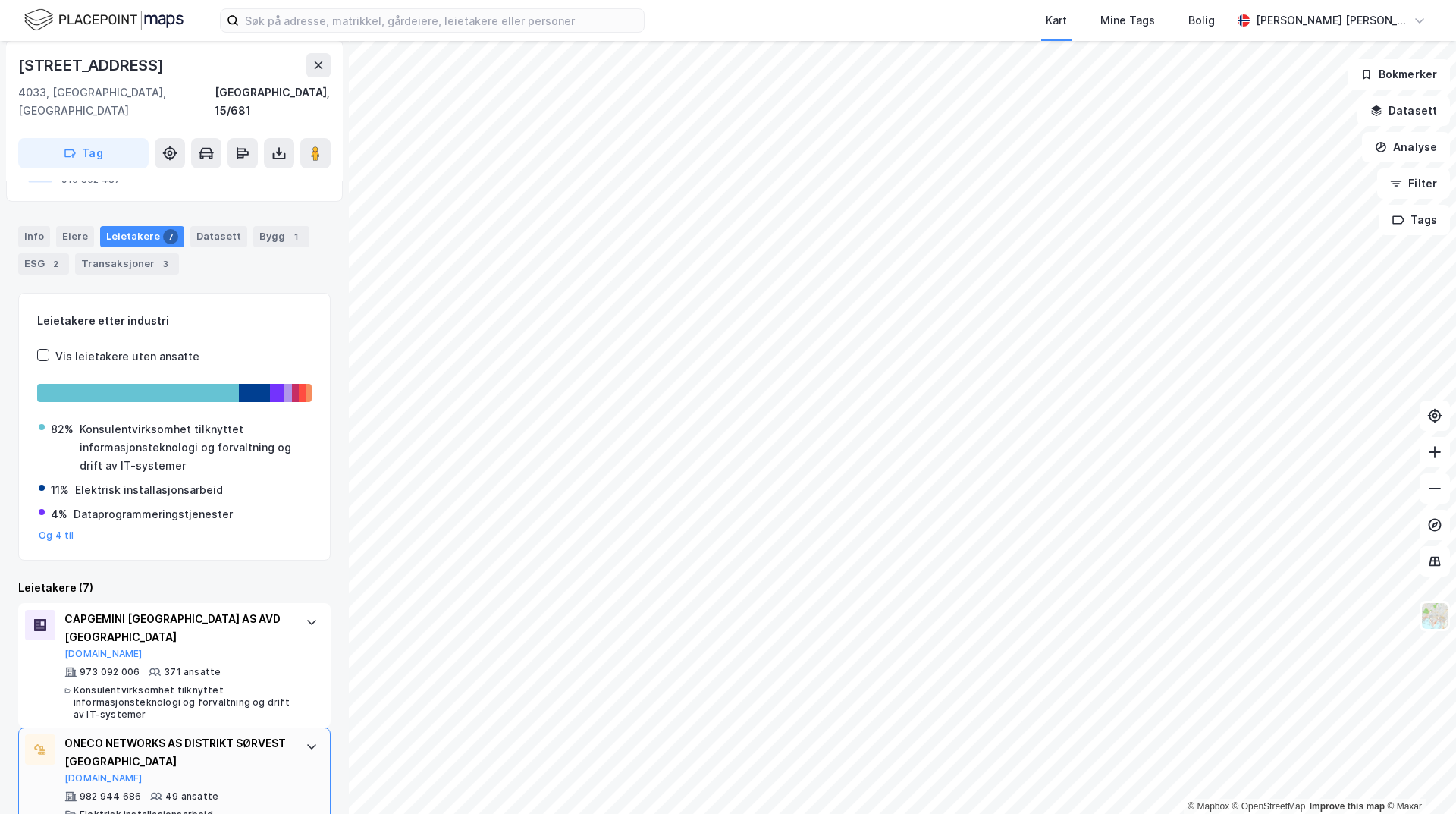
scroll to position [304, 0]
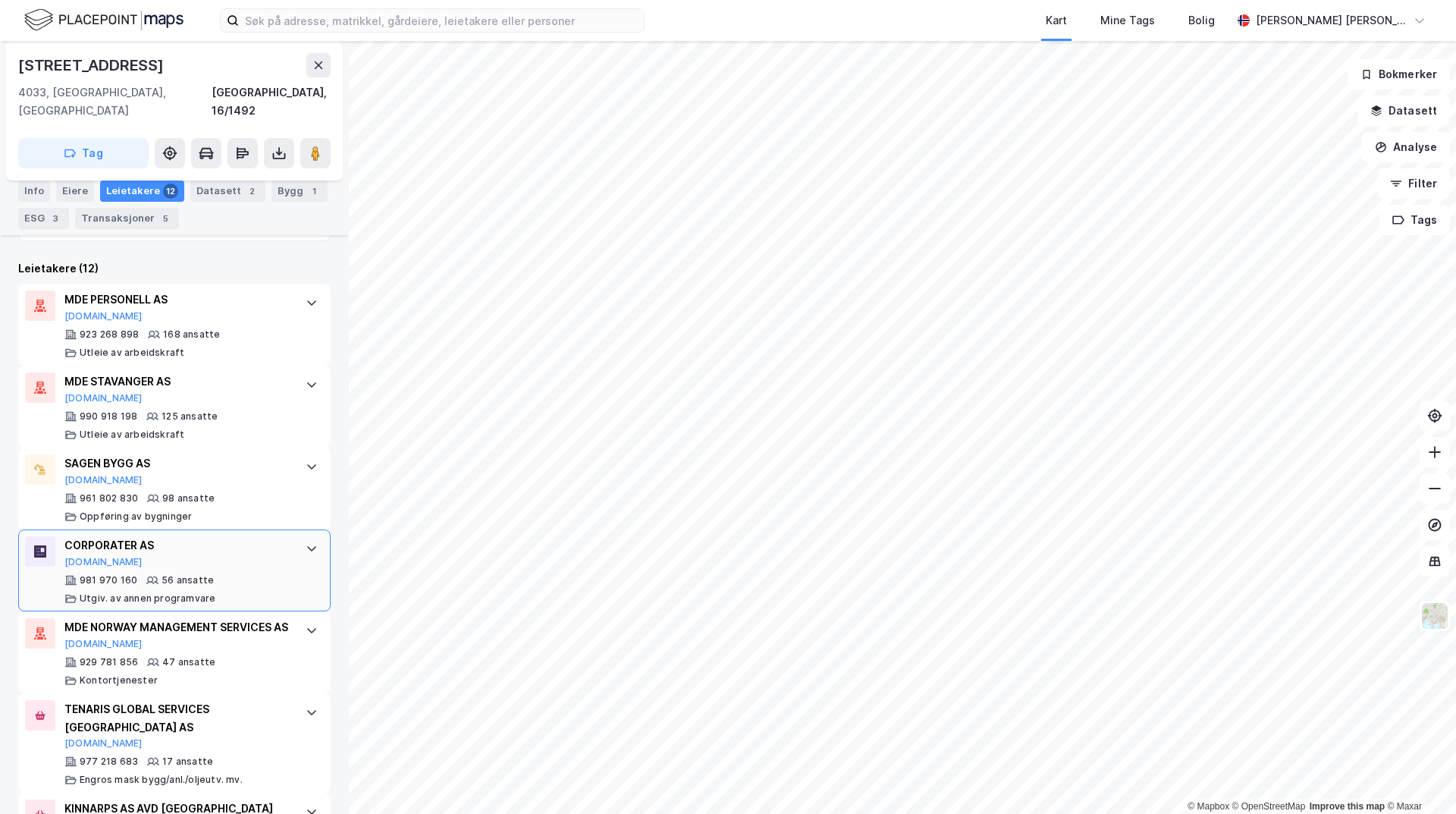
scroll to position [409, 0]
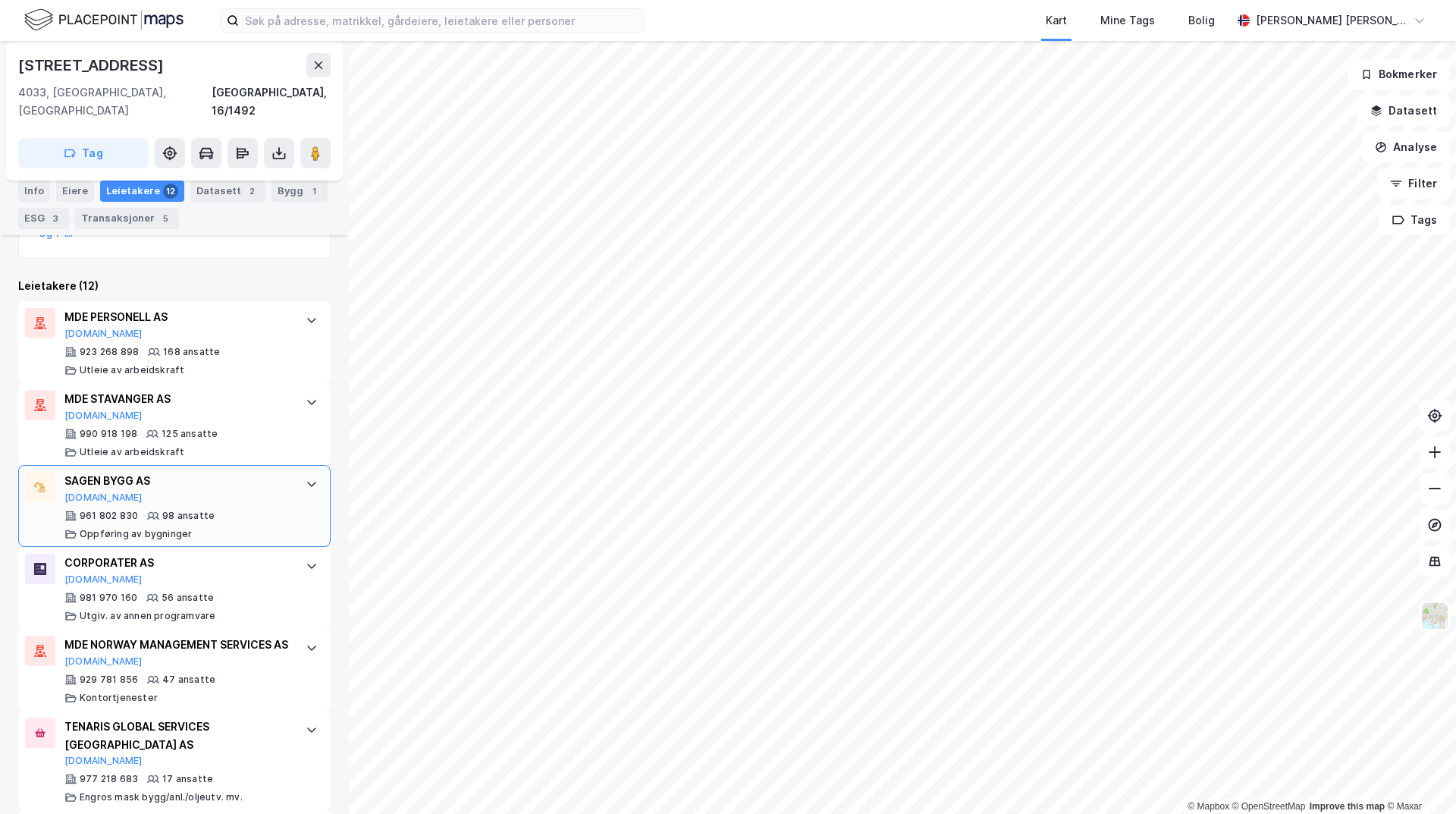
click at [127, 510] on div "961 802 830 98 ansatte Oppføring av bygninger" at bounding box center [177, 525] width 226 height 31
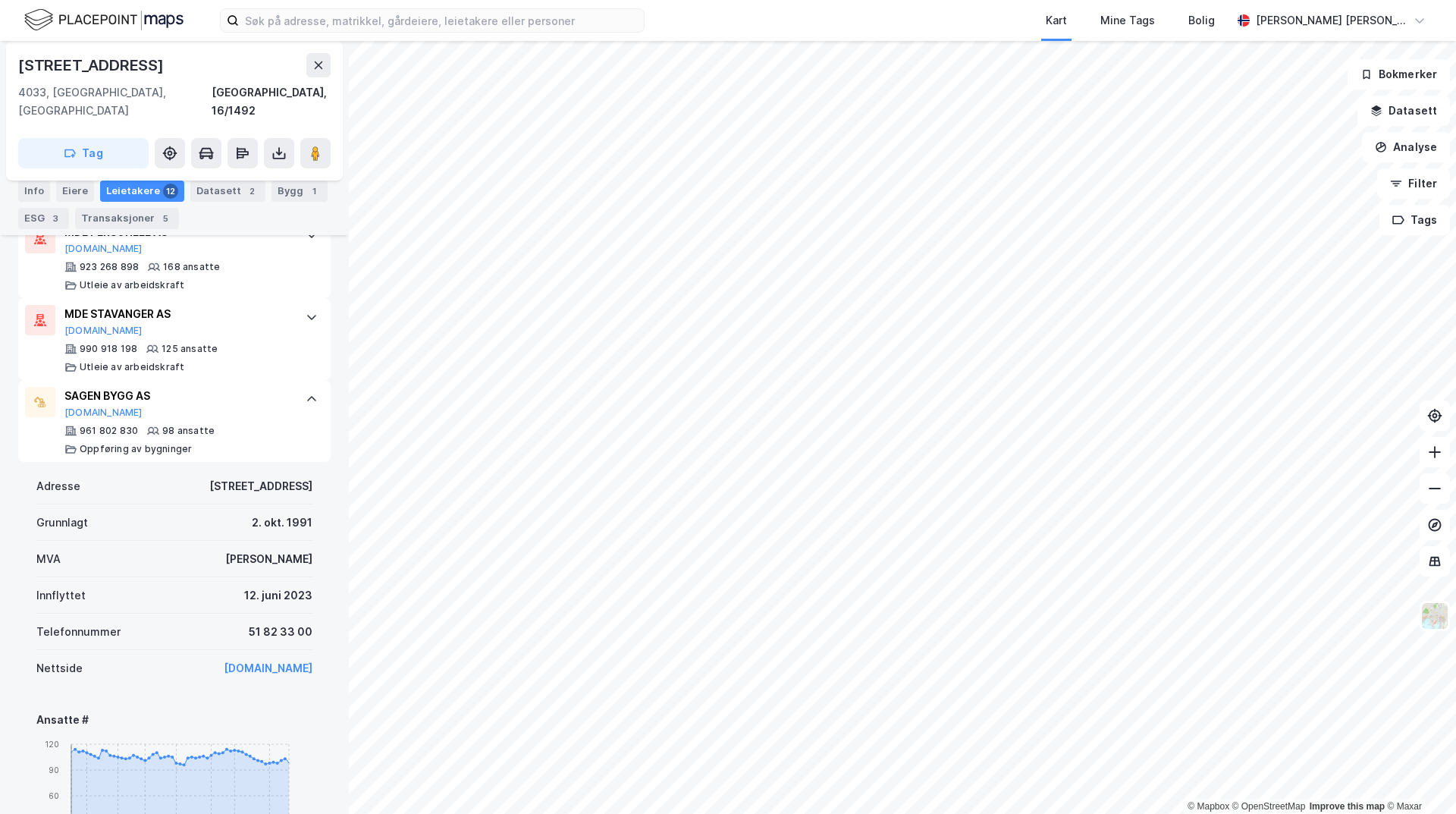
scroll to position [638, 0]
